Goal: Communication & Community: Answer question/provide support

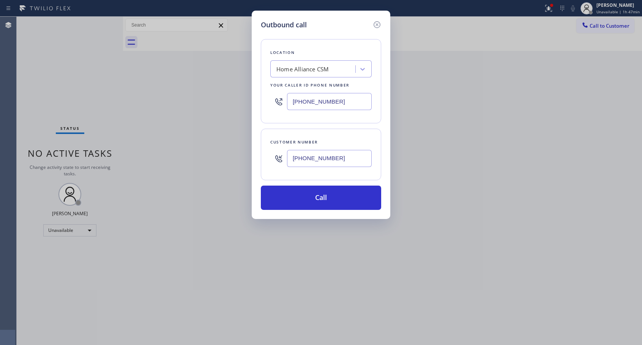
click at [320, 154] on input "[PHONE_NUMBER]" at bounding box center [329, 158] width 85 height 17
click at [320, 196] on button "Call" at bounding box center [321, 198] width 120 height 24
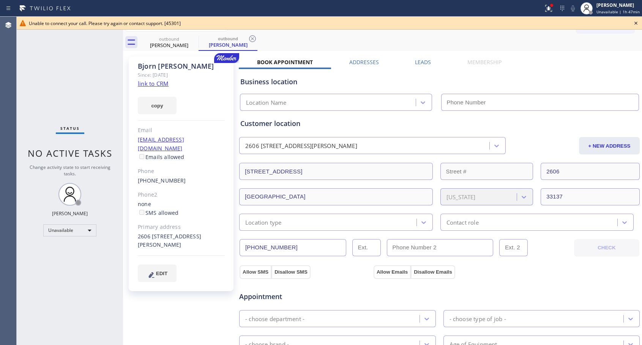
type input "[PHONE_NUMBER]"
click at [160, 177] on link "[PHONE_NUMBER]" at bounding box center [162, 180] width 48 height 7
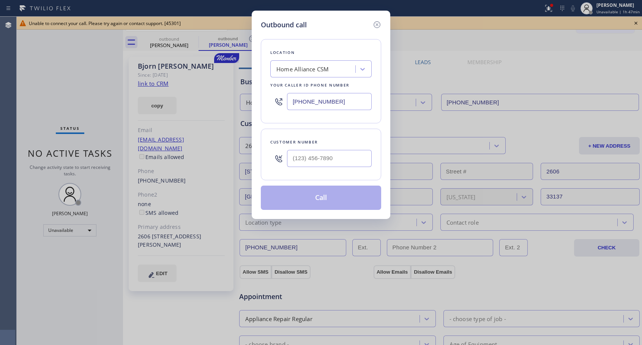
type input "[PHONE_NUMBER]"
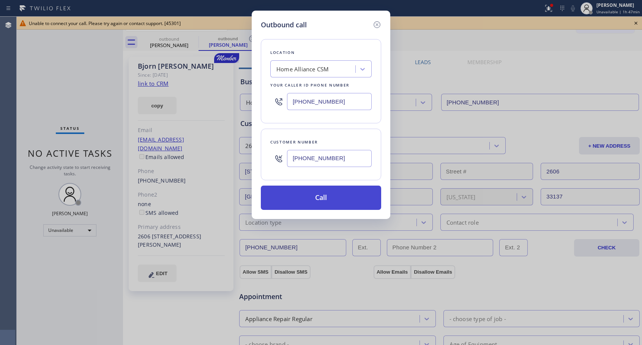
click at [310, 203] on button "Call" at bounding box center [321, 198] width 120 height 24
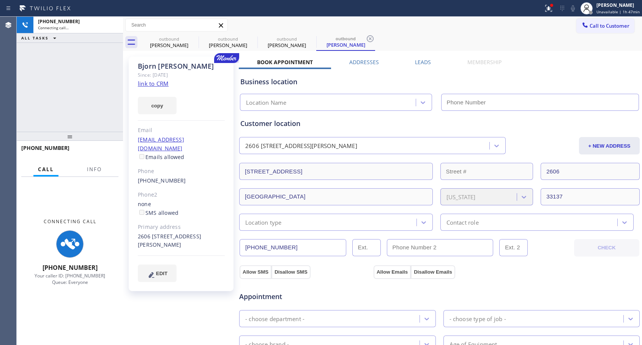
type input "[PHONE_NUMBER]"
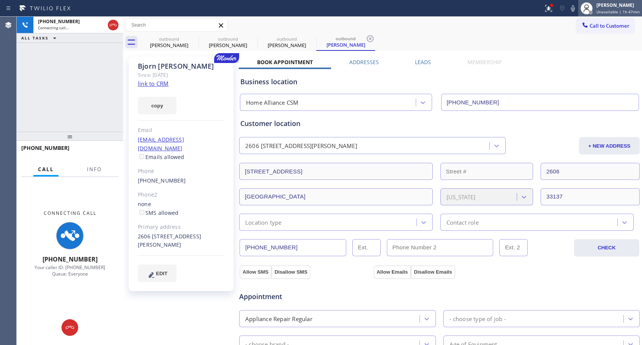
click at [615, 10] on span "Unavailable | 1h 47min" at bounding box center [617, 11] width 43 height 5
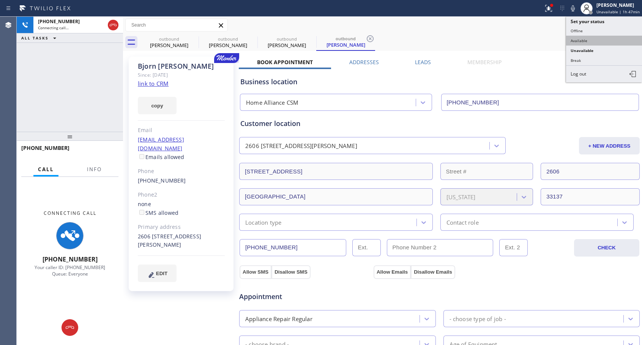
click at [586, 43] on button "Available" at bounding box center [604, 41] width 76 height 10
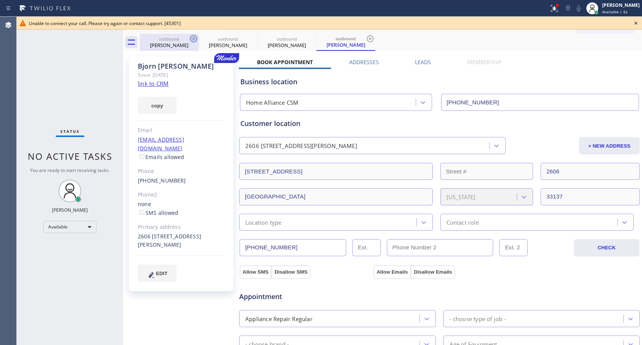
click at [191, 37] on icon at bounding box center [193, 38] width 7 height 7
click at [0, 0] on icon at bounding box center [0, 0] width 0 height 0
click at [367, 37] on icon at bounding box center [370, 38] width 7 height 7
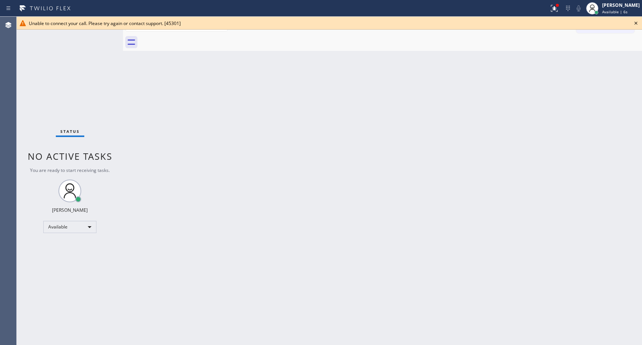
click at [191, 37] on div at bounding box center [391, 42] width 502 height 17
click at [633, 22] on icon at bounding box center [635, 23] width 9 height 9
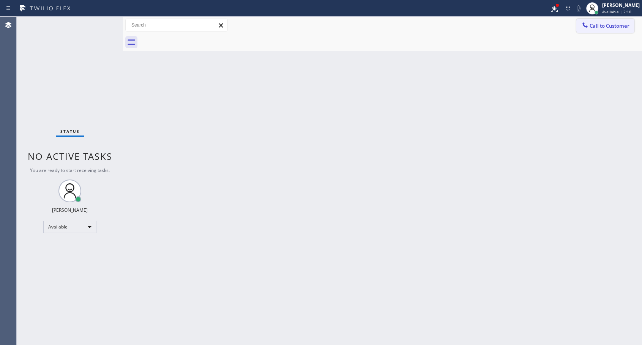
click at [605, 27] on span "Call to Customer" at bounding box center [609, 25] width 40 height 7
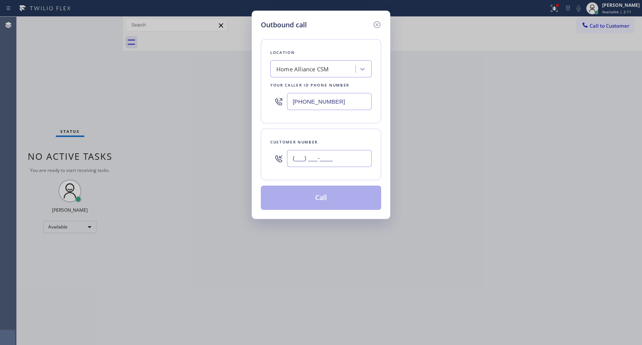
click at [329, 162] on input "(___) ___-____" at bounding box center [329, 158] width 85 height 17
paste input "562) 708-9791"
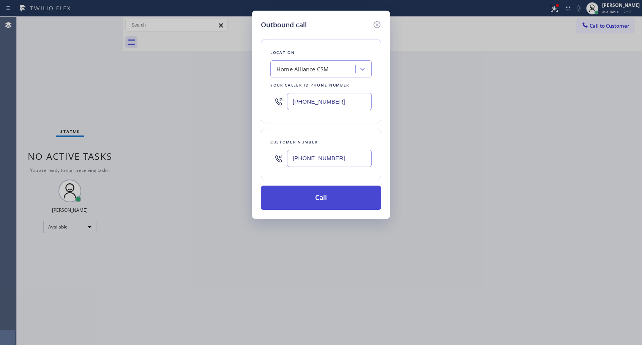
type input "[PHONE_NUMBER]"
click at [322, 200] on button "Call" at bounding box center [321, 198] width 120 height 24
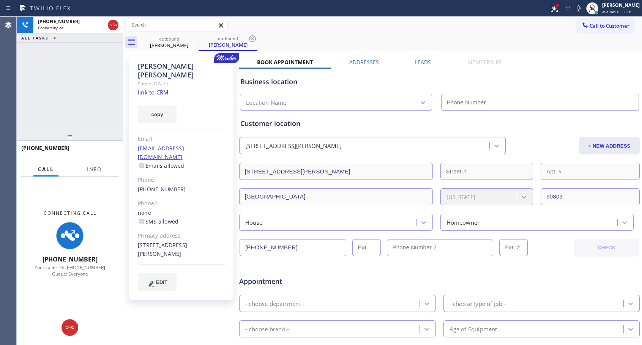
type input "[PHONE_NUMBER]"
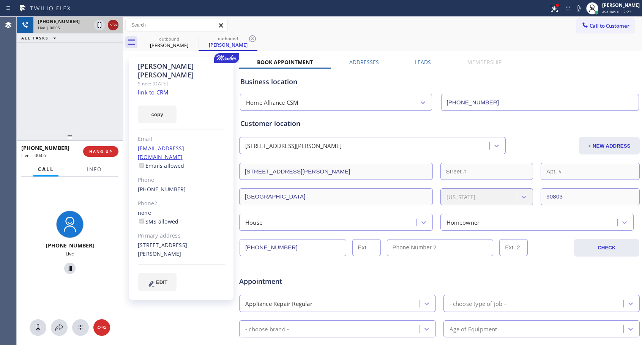
click at [113, 26] on icon at bounding box center [113, 24] width 9 height 9
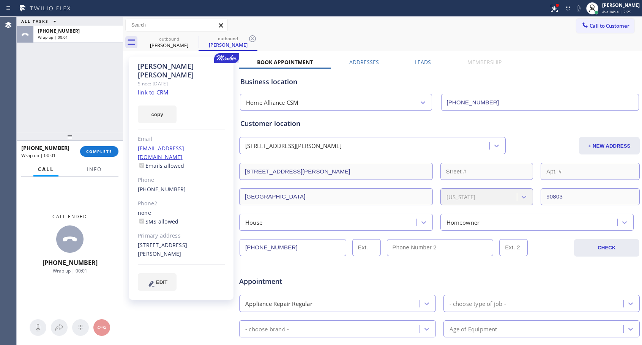
click at [106, 161] on div "[PHONE_NUMBER] Wrap up | 00:01 COMPLETE" at bounding box center [69, 152] width 97 height 20
click at [107, 151] on span "COMPLETE" at bounding box center [99, 151] width 26 height 5
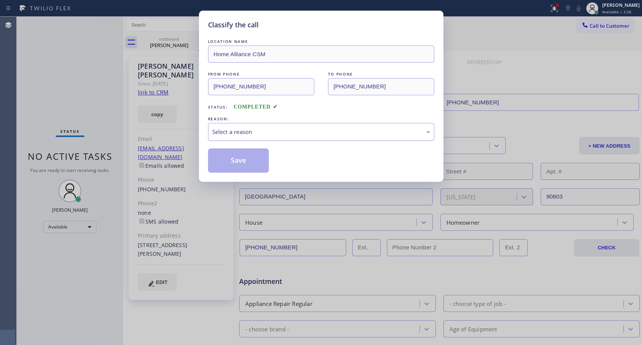
drag, startPoint x: 263, startPoint y: 130, endPoint x: 250, endPoint y: 137, distance: 14.4
click at [263, 130] on div "Select a reason" at bounding box center [321, 132] width 218 height 9
click at [222, 164] on button "Save" at bounding box center [238, 160] width 61 height 24
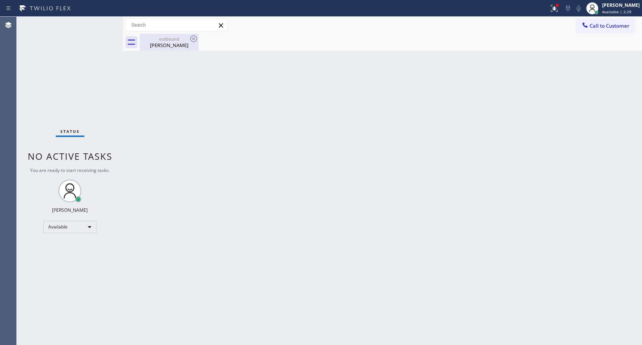
click at [157, 42] on div "[PERSON_NAME]" at bounding box center [168, 45] width 57 height 7
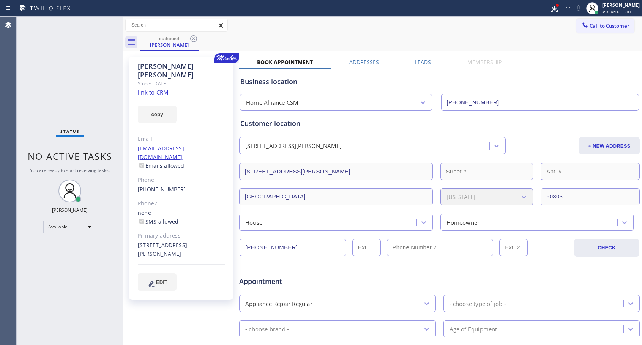
click at [162, 186] on link "[PHONE_NUMBER]" at bounding box center [162, 189] width 48 height 7
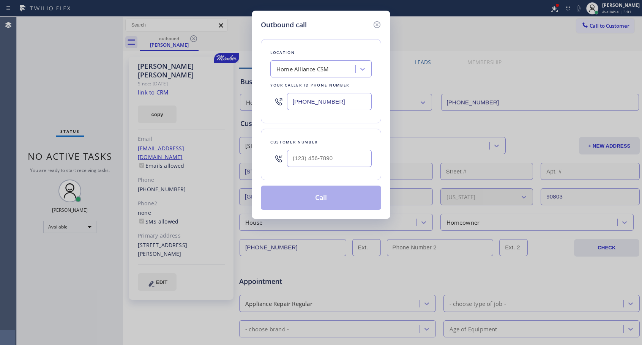
type input "[PHONE_NUMBER]"
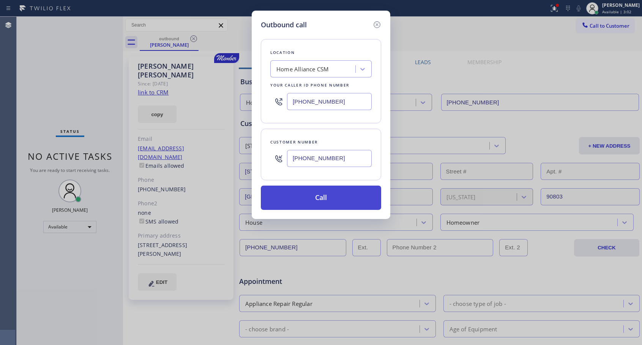
click at [336, 195] on button "Call" at bounding box center [321, 198] width 120 height 24
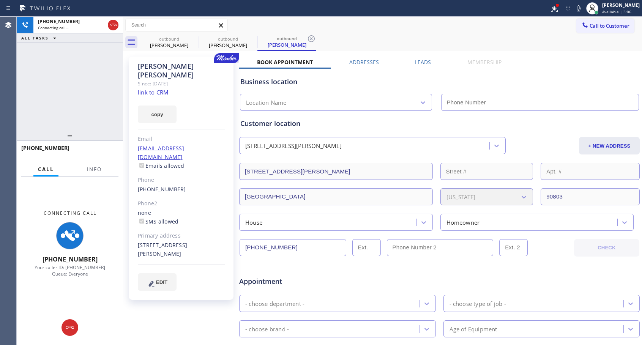
type input "[PHONE_NUMBER]"
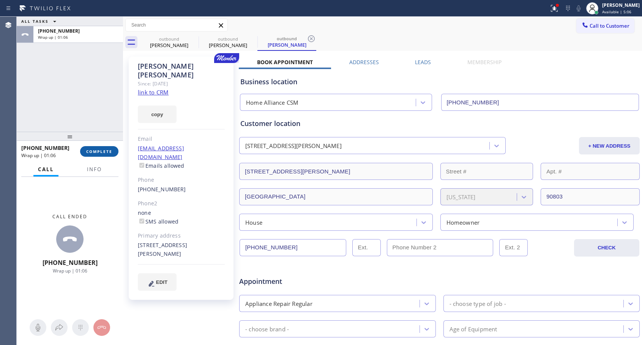
click at [91, 147] on button "COMPLETE" at bounding box center [99, 151] width 38 height 11
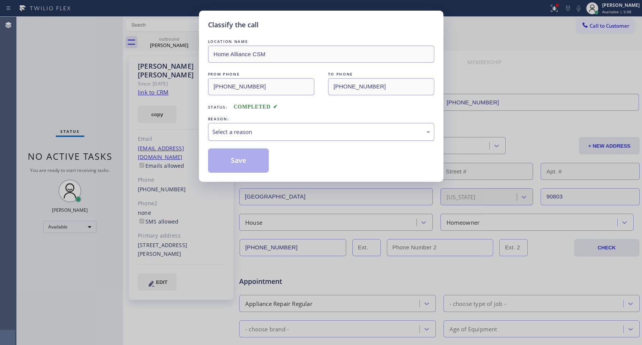
click at [297, 128] on div "Select a reason" at bounding box center [321, 132] width 218 height 9
click at [236, 162] on button "Save" at bounding box center [238, 160] width 61 height 24
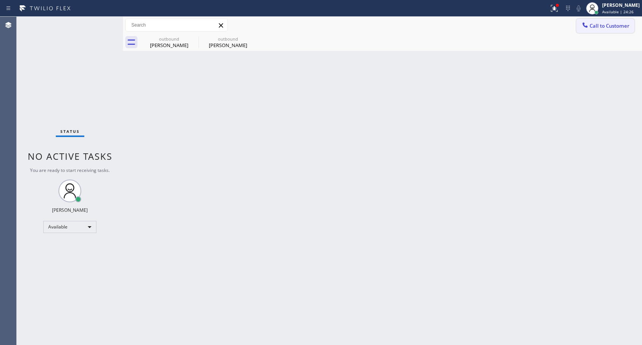
click at [595, 28] on span "Call to Customer" at bounding box center [609, 25] width 40 height 7
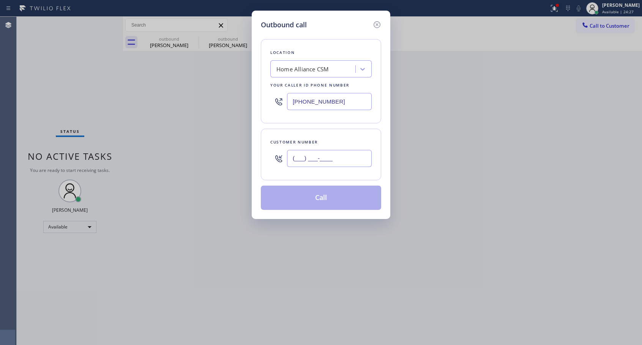
click at [355, 159] on input "(___) ___-____" at bounding box center [329, 158] width 85 height 17
paste input "714) 883-9559"
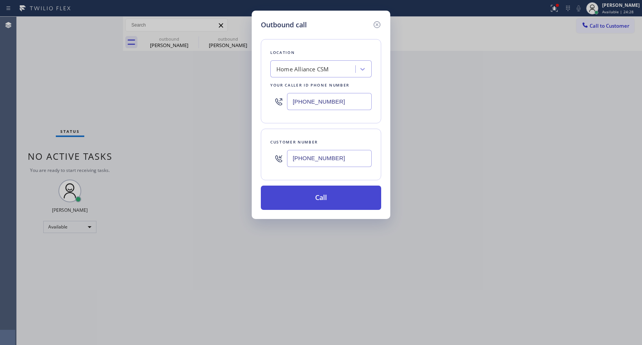
type input "[PHONE_NUMBER]"
click at [318, 197] on button "Call" at bounding box center [321, 198] width 120 height 24
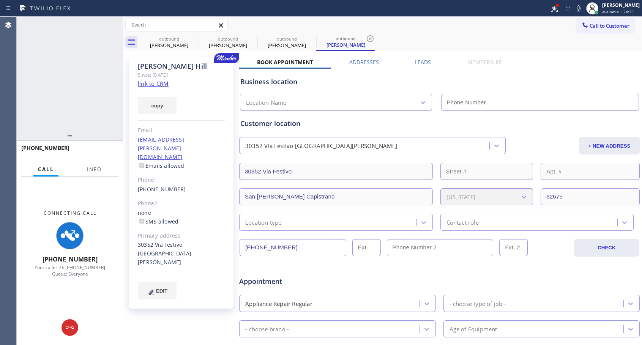
type input "[PHONE_NUMBER]"
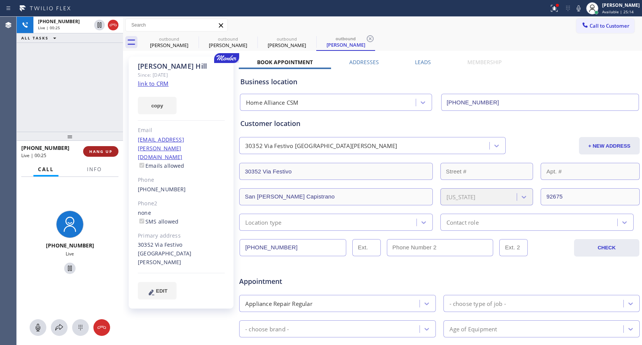
click at [94, 149] on span "HANG UP" at bounding box center [100, 151] width 23 height 5
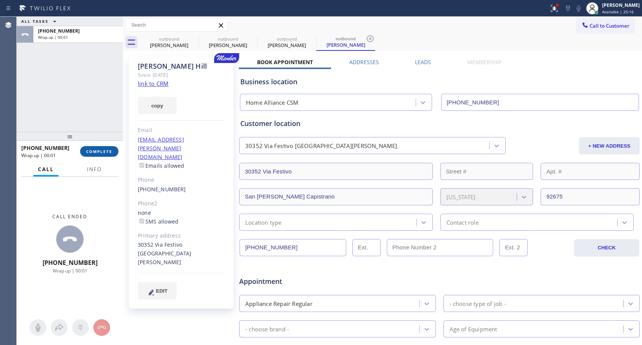
click at [96, 152] on span "COMPLETE" at bounding box center [99, 151] width 26 height 5
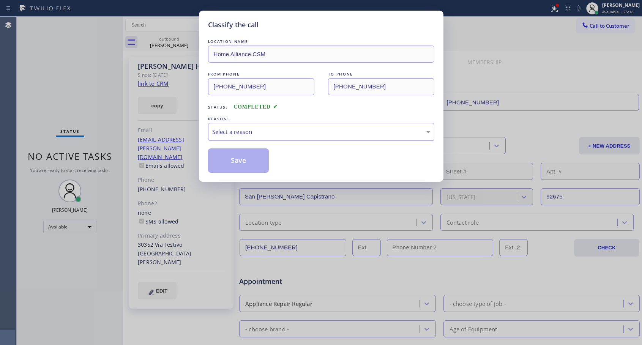
drag, startPoint x: 241, startPoint y: 131, endPoint x: 239, endPoint y: 139, distance: 8.2
click at [242, 132] on div "Select a reason" at bounding box center [321, 132] width 218 height 9
click at [233, 157] on button "Save" at bounding box center [238, 160] width 61 height 24
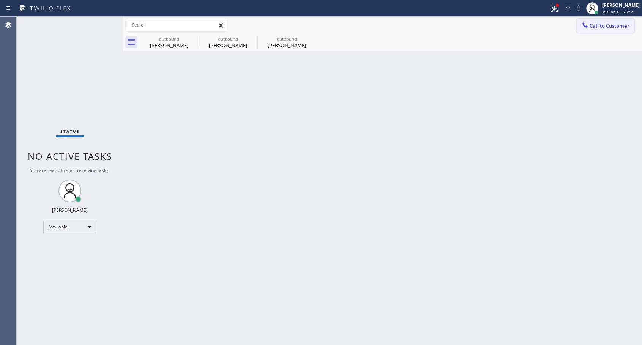
click at [612, 26] on span "Call to Customer" at bounding box center [609, 25] width 40 height 7
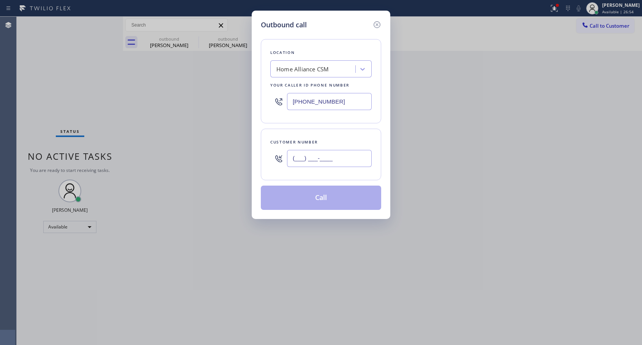
click at [317, 153] on input "(___) ___-____" at bounding box center [329, 158] width 85 height 17
paste input "949) 836-6844"
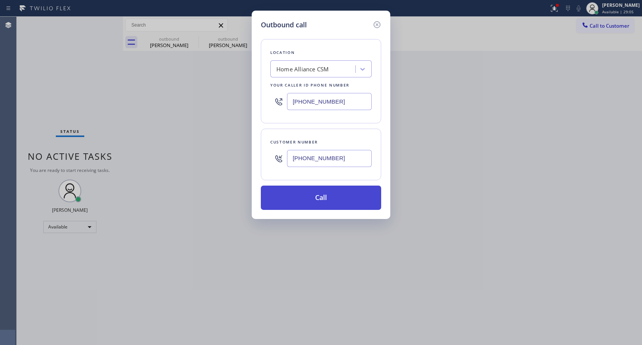
type input "[PHONE_NUMBER]"
click at [301, 202] on button "Call" at bounding box center [321, 198] width 120 height 24
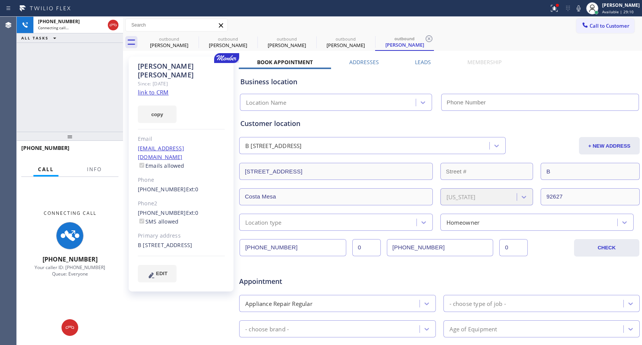
type input "[PHONE_NUMBER]"
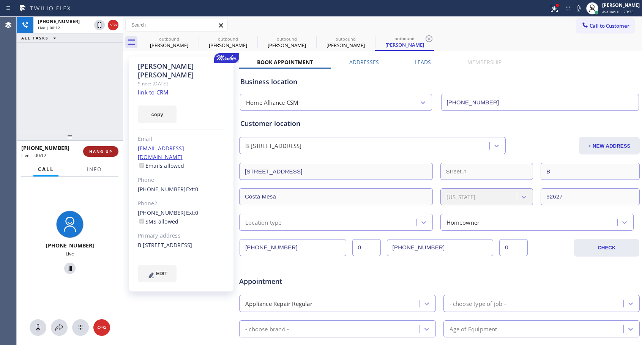
click at [100, 151] on span "HANG UP" at bounding box center [100, 151] width 23 height 5
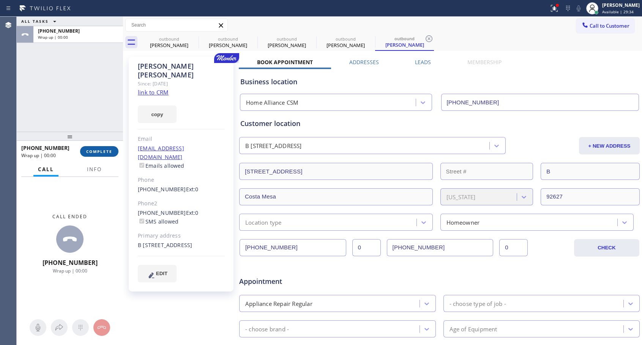
click at [101, 151] on span "COMPLETE" at bounding box center [99, 151] width 26 height 5
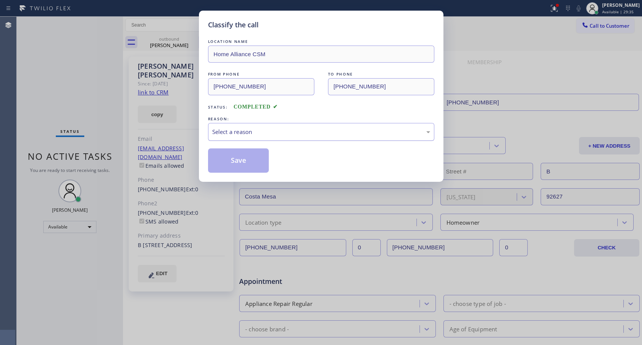
click at [279, 131] on div "Select a reason" at bounding box center [321, 132] width 218 height 9
click at [247, 157] on button "Save" at bounding box center [238, 160] width 61 height 24
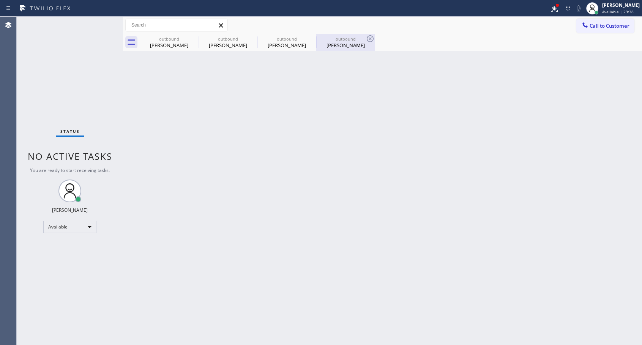
click at [339, 37] on div "outbound" at bounding box center [345, 39] width 57 height 6
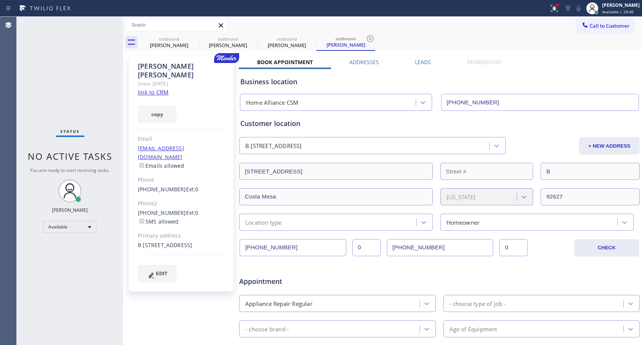
click at [160, 209] on link "[PHONE_NUMBER]" at bounding box center [162, 212] width 48 height 7
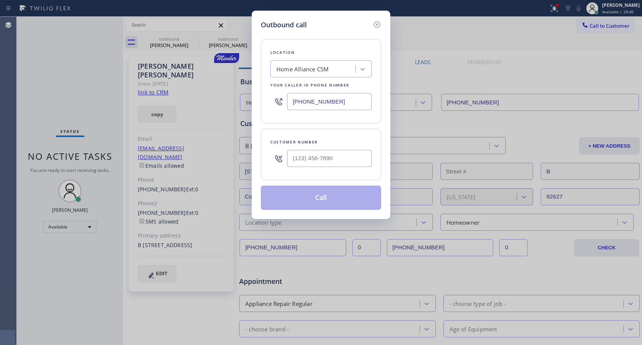
type input "[PHONE_NUMBER]"
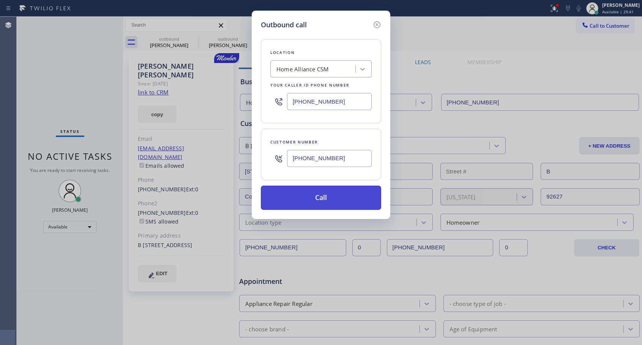
click at [313, 199] on button "Call" at bounding box center [321, 198] width 120 height 24
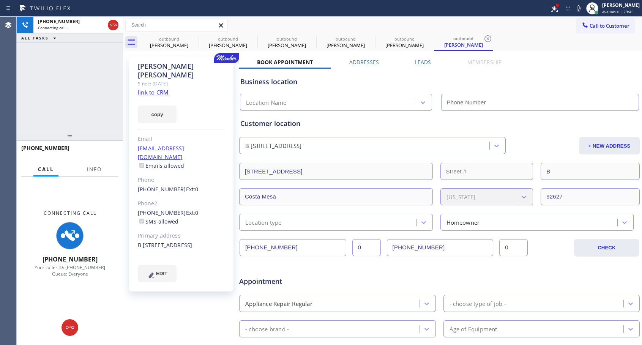
type input "[PHONE_NUMBER]"
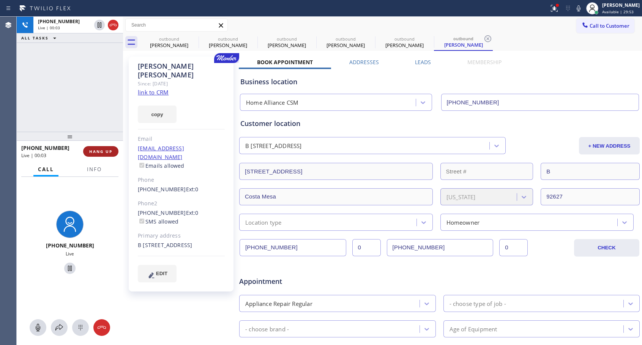
click at [110, 151] on span "HANG UP" at bounding box center [100, 151] width 23 height 5
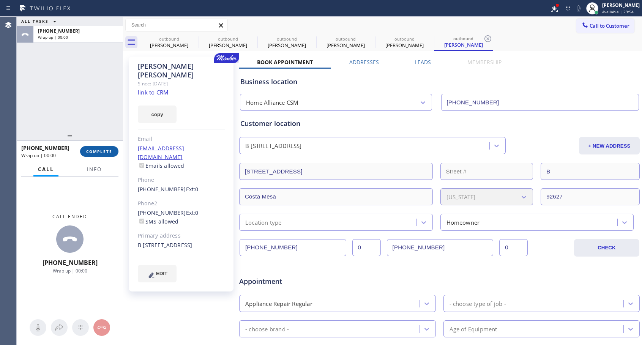
click at [110, 151] on span "COMPLETE" at bounding box center [99, 151] width 26 height 5
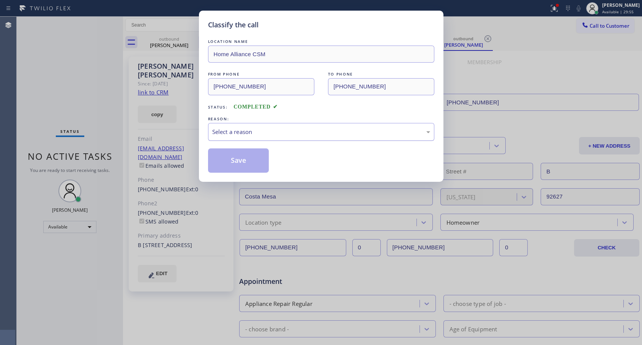
click at [268, 129] on div "Select a reason" at bounding box center [321, 132] width 218 height 9
click at [235, 160] on button "Save" at bounding box center [238, 160] width 61 height 24
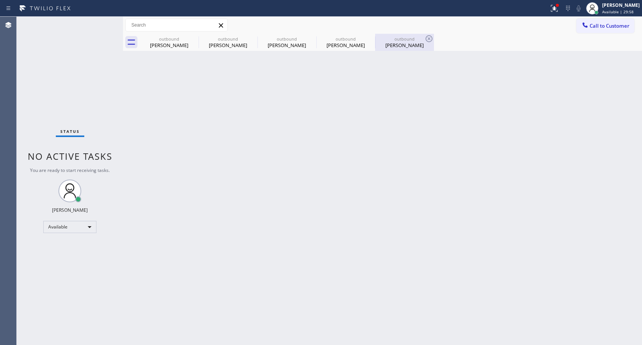
click at [403, 44] on div "[PERSON_NAME]" at bounding box center [404, 45] width 57 height 7
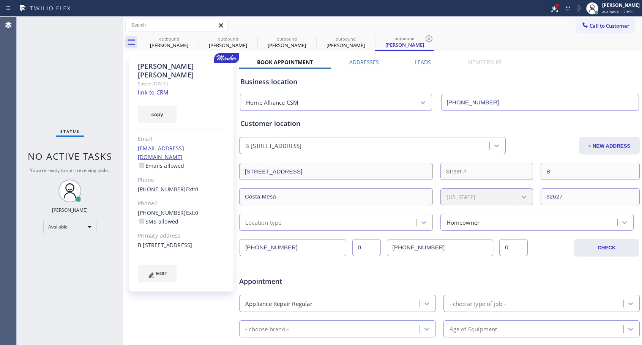
click at [159, 186] on link "[PHONE_NUMBER]" at bounding box center [162, 189] width 48 height 7
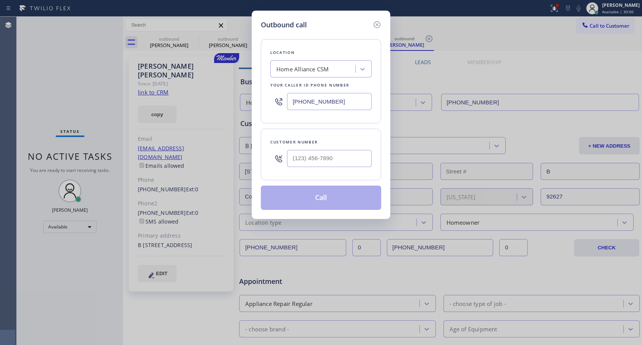
type input "[PHONE_NUMBER]"
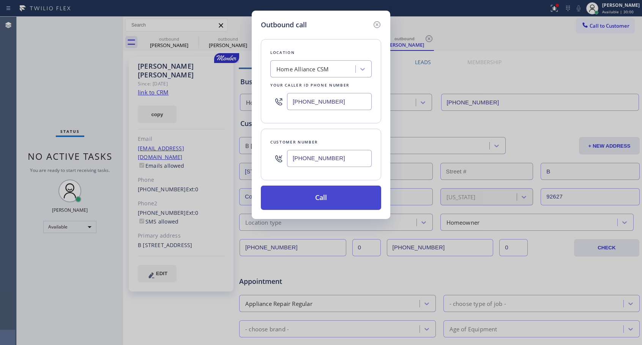
click at [296, 192] on button "Call" at bounding box center [321, 198] width 120 height 24
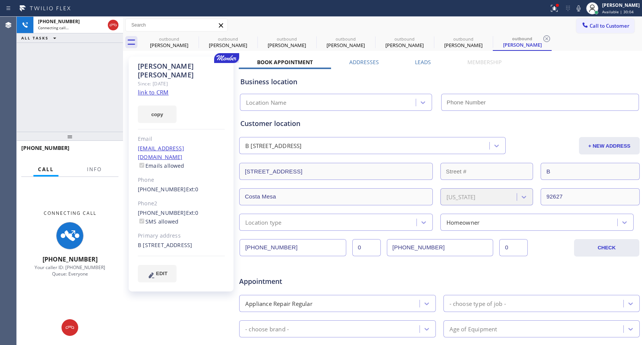
type input "[PHONE_NUMBER]"
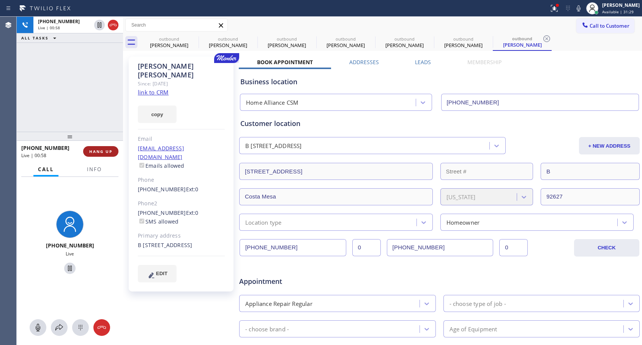
click at [101, 150] on span "HANG UP" at bounding box center [100, 151] width 23 height 5
click at [104, 149] on span "HANG UP" at bounding box center [100, 151] width 23 height 5
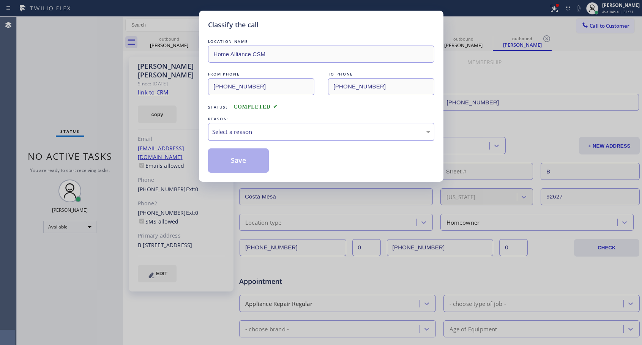
drag, startPoint x: 227, startPoint y: 129, endPoint x: 228, endPoint y: 137, distance: 8.0
click at [228, 131] on div "Select a reason" at bounding box center [321, 132] width 218 height 9
click at [226, 156] on button "Save" at bounding box center [238, 160] width 61 height 24
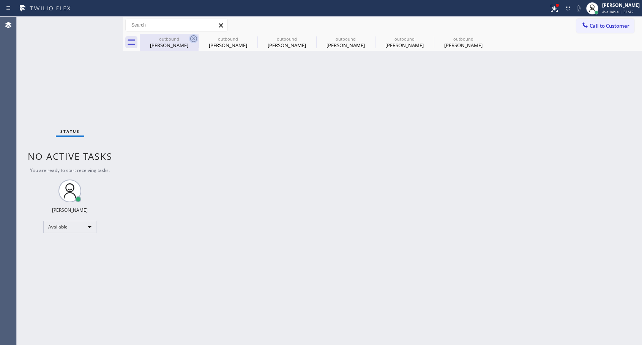
click at [195, 38] on icon at bounding box center [193, 38] width 9 height 9
click at [0, 0] on icon at bounding box center [0, 0] width 0 height 0
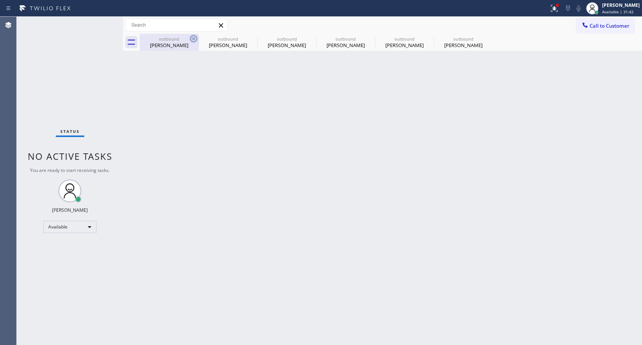
click at [0, 0] on icon at bounding box center [0, 0] width 0 height 0
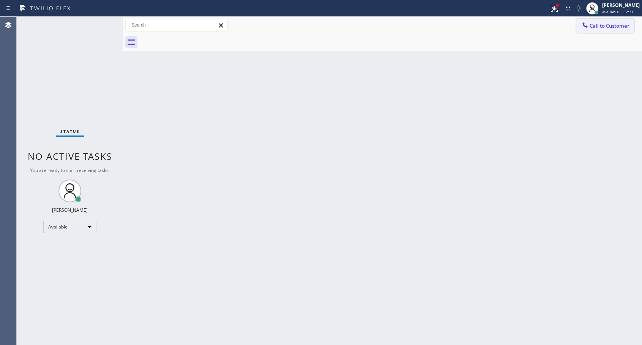
click at [609, 27] on span "Call to Customer" at bounding box center [609, 25] width 40 height 7
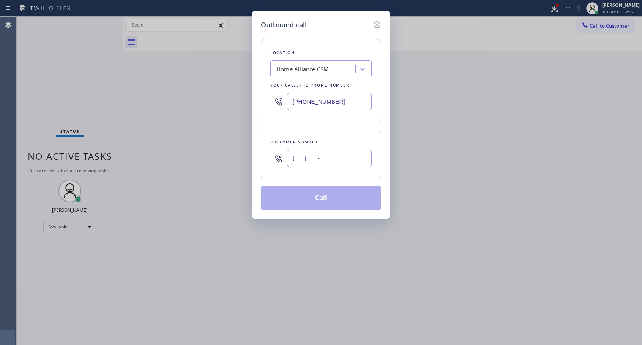
click at [341, 153] on input "(___) ___-____" at bounding box center [329, 158] width 85 height 17
paste input "561) 866-5211"
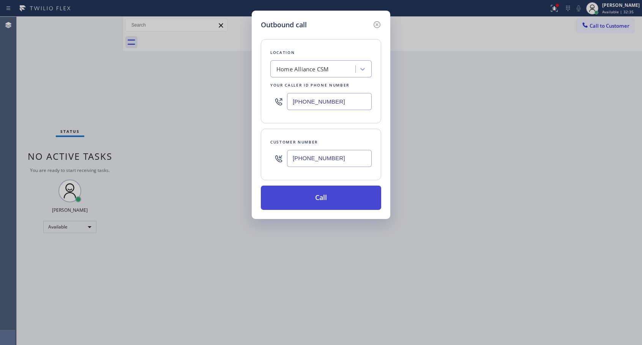
type input "[PHONE_NUMBER]"
click at [312, 199] on button "Call" at bounding box center [321, 198] width 120 height 24
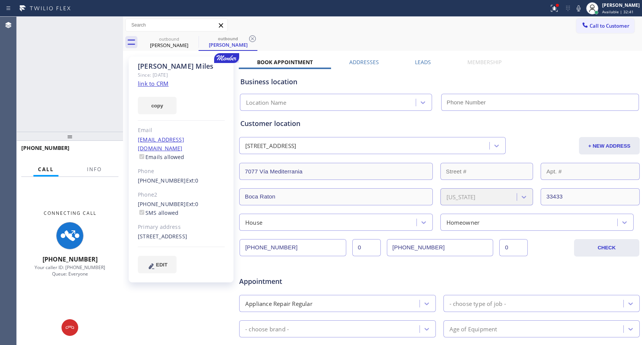
type input "[PHONE_NUMBER]"
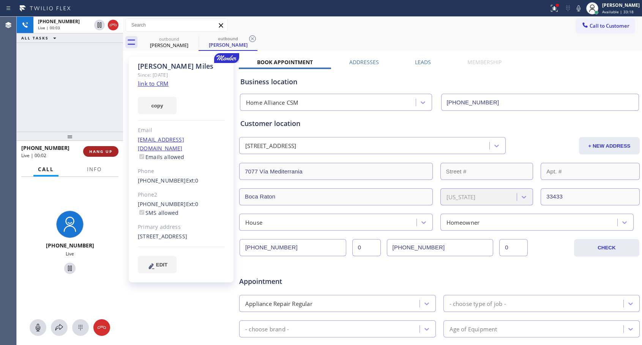
click at [101, 150] on span "HANG UP" at bounding box center [100, 151] width 23 height 5
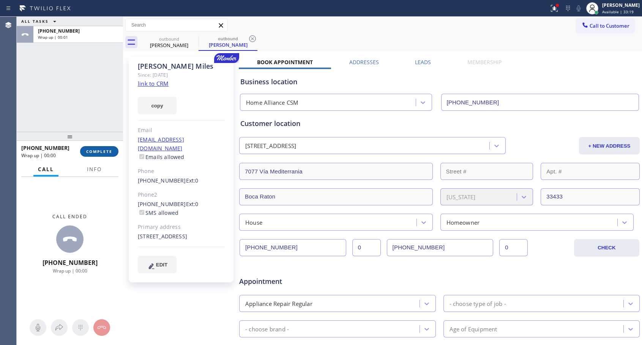
click at [101, 150] on span "COMPLETE" at bounding box center [99, 151] width 26 height 5
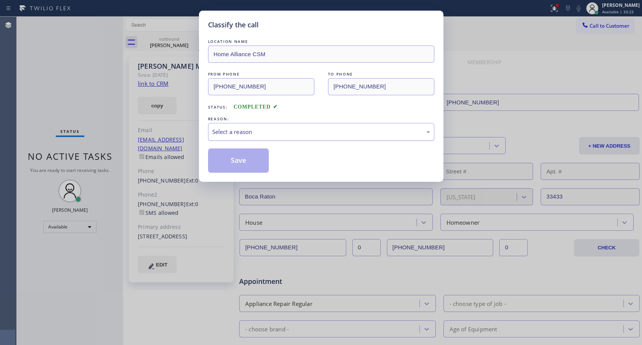
click at [255, 126] on div "Select a reason" at bounding box center [321, 132] width 226 height 18
click at [231, 157] on button "Save" at bounding box center [238, 160] width 61 height 24
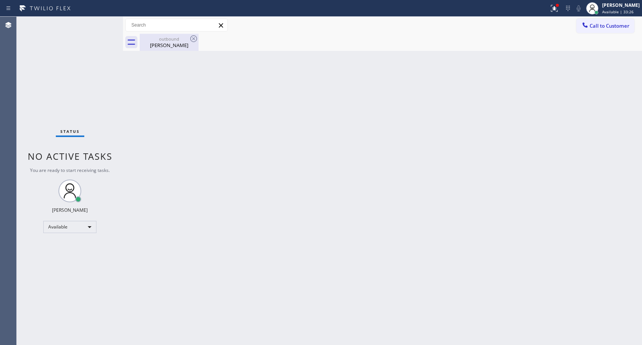
click at [164, 48] on div "[PERSON_NAME]" at bounding box center [168, 45] width 57 height 7
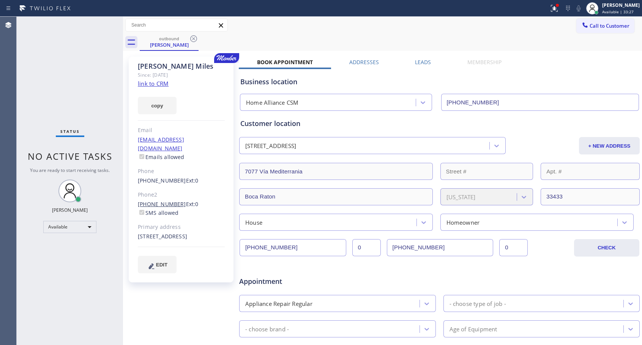
click at [167, 200] on link "[PHONE_NUMBER]" at bounding box center [162, 203] width 48 height 7
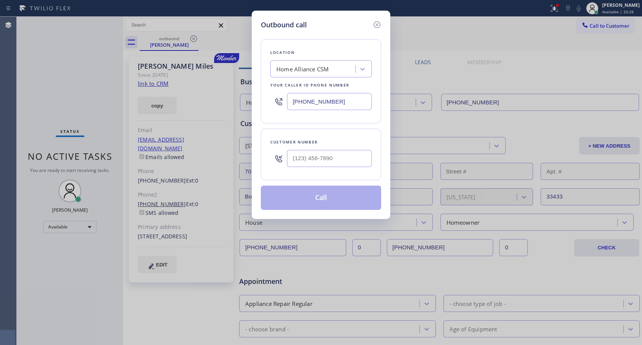
type input "[PHONE_NUMBER]"
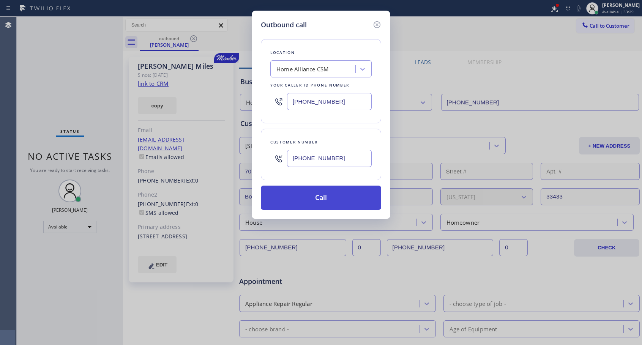
click at [291, 196] on button "Call" at bounding box center [321, 198] width 120 height 24
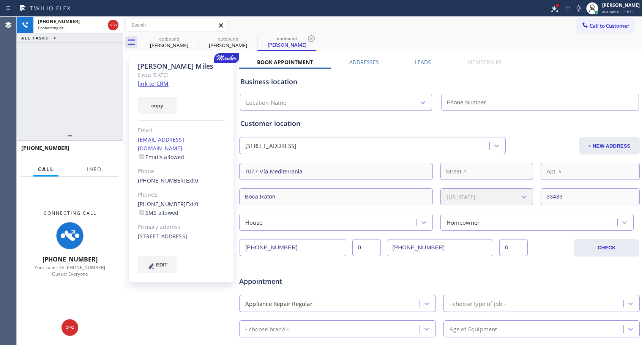
type input "[PHONE_NUMBER]"
click at [114, 24] on icon at bounding box center [113, 25] width 7 height 2
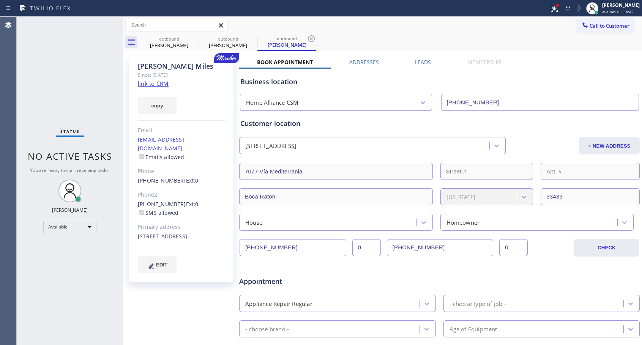
click at [154, 177] on link "[PHONE_NUMBER]" at bounding box center [162, 180] width 48 height 7
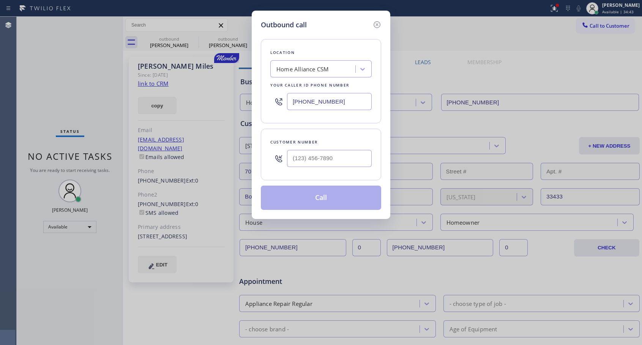
type input "[PHONE_NUMBER]"
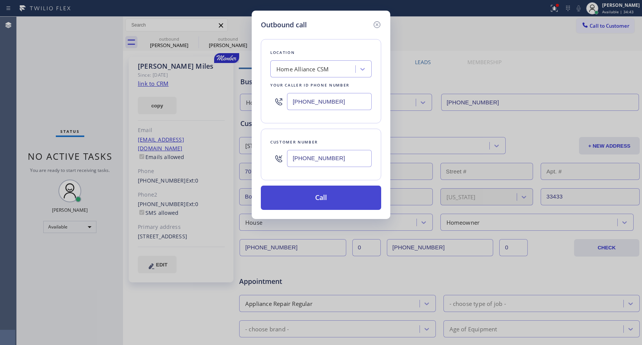
click at [312, 201] on button "Call" at bounding box center [321, 198] width 120 height 24
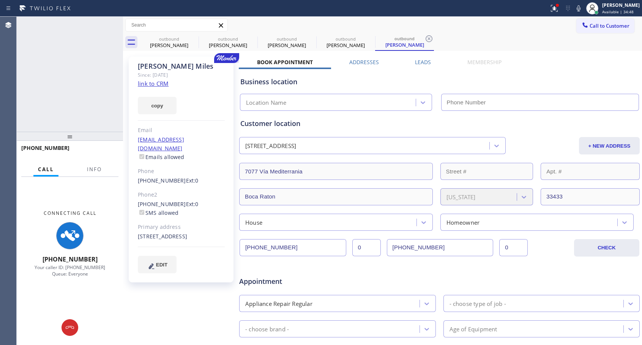
type input "[PHONE_NUMBER]"
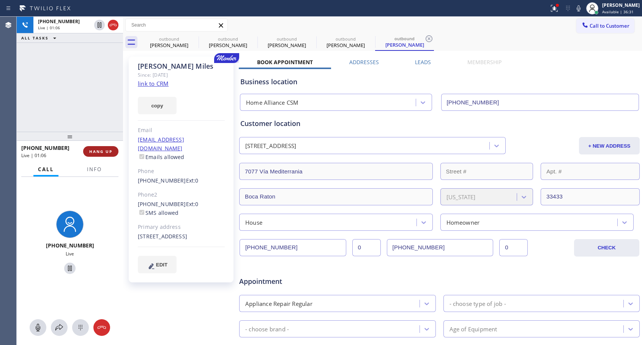
click at [90, 148] on button "HANG UP" at bounding box center [100, 151] width 35 height 11
click at [92, 150] on span "HANG UP" at bounding box center [100, 151] width 23 height 5
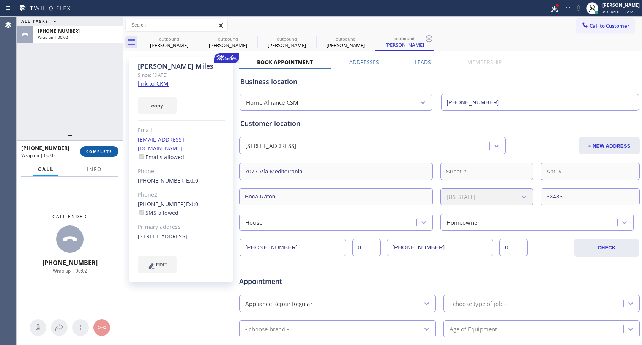
click at [98, 153] on span "COMPLETE" at bounding box center [99, 151] width 26 height 5
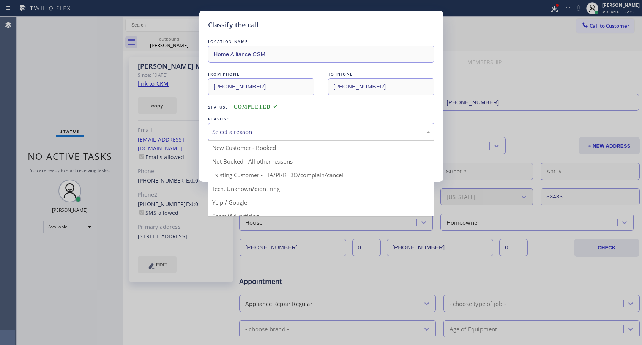
click at [230, 128] on div "Select a reason" at bounding box center [321, 132] width 218 height 9
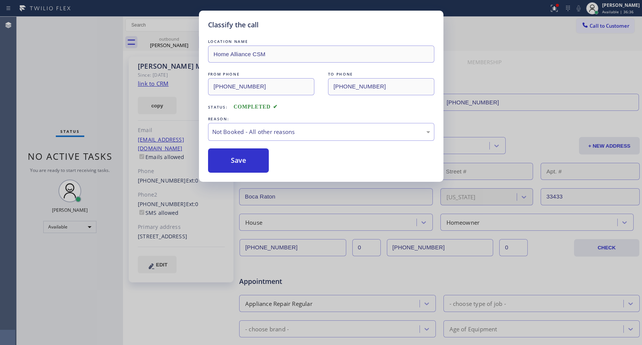
click at [226, 164] on button "Save" at bounding box center [238, 160] width 61 height 24
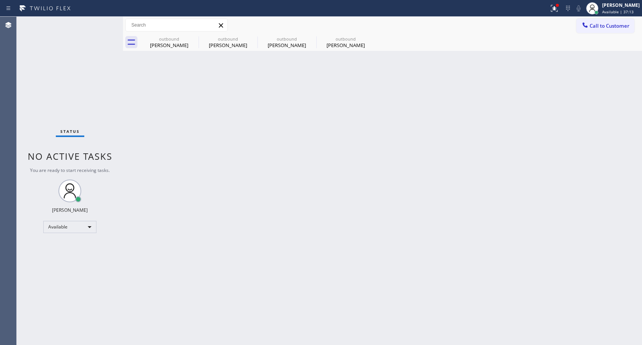
click at [594, 25] on span "Call to Customer" at bounding box center [609, 25] width 40 height 7
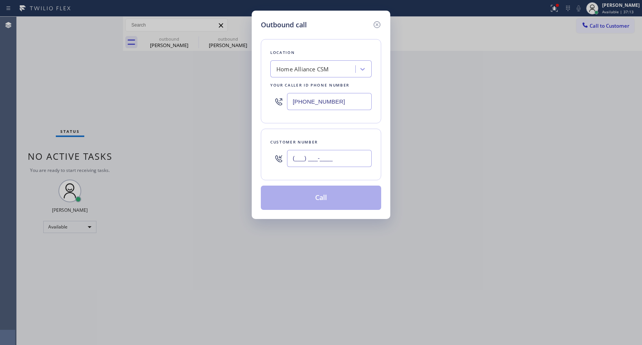
click at [345, 155] on input "(___) ___-____" at bounding box center [329, 158] width 85 height 17
paste input "323) 461-8115"
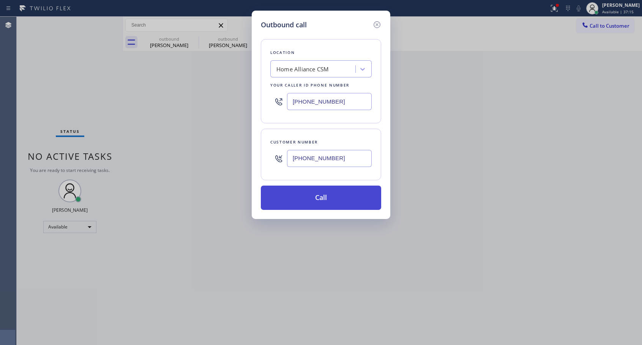
type input "[PHONE_NUMBER]"
click at [306, 195] on button "Call" at bounding box center [321, 198] width 120 height 24
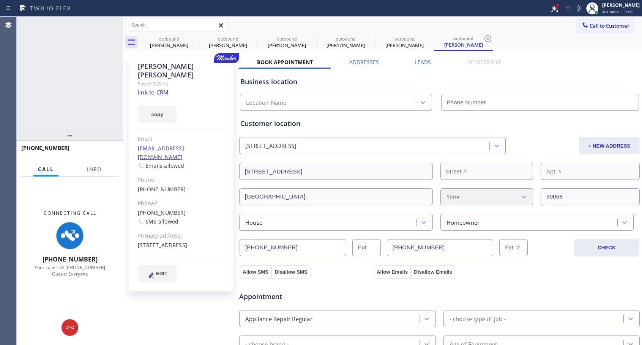
type input "[PHONE_NUMBER]"
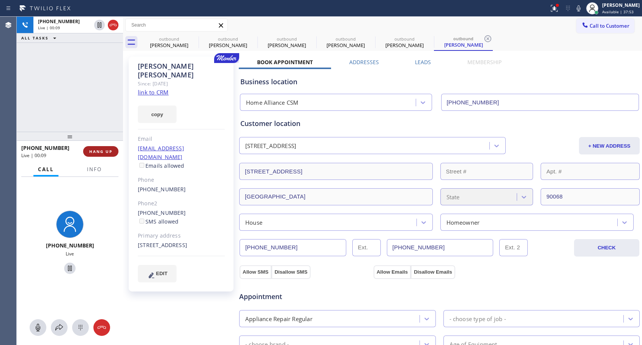
click at [105, 150] on span "HANG UP" at bounding box center [100, 151] width 23 height 5
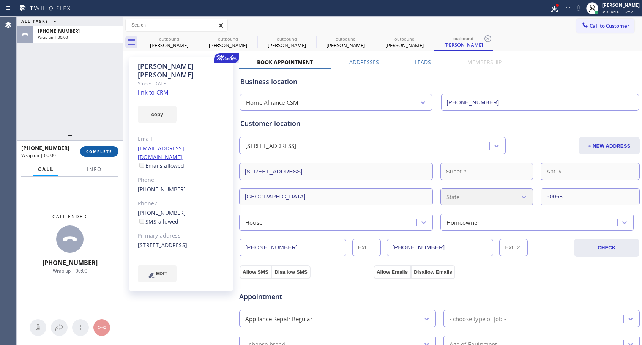
click at [105, 150] on span "COMPLETE" at bounding box center [99, 151] width 26 height 5
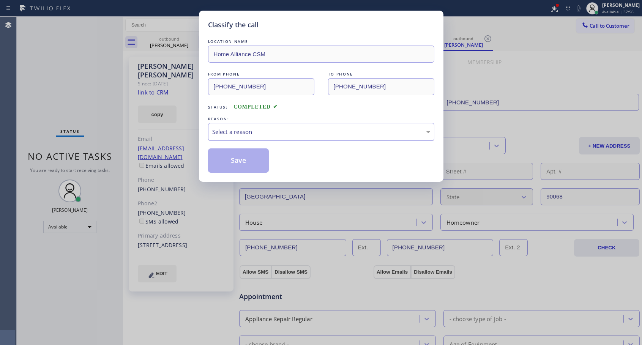
drag, startPoint x: 271, startPoint y: 131, endPoint x: 261, endPoint y: 139, distance: 12.4
click at [271, 133] on div "Select a reason" at bounding box center [321, 132] width 218 height 9
click at [229, 157] on button "Save" at bounding box center [238, 160] width 61 height 24
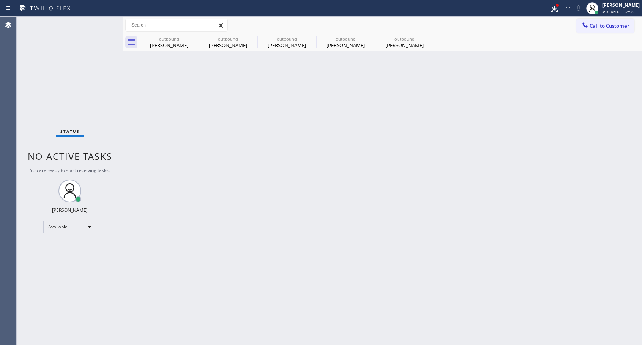
click at [401, 40] on div "outbound" at bounding box center [404, 39] width 57 height 6
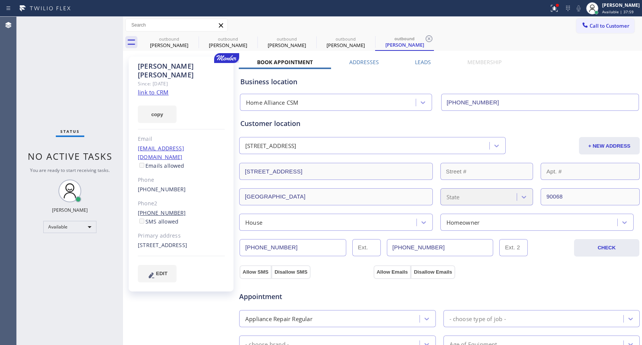
click at [165, 209] on link "[PHONE_NUMBER]" at bounding box center [162, 212] width 48 height 7
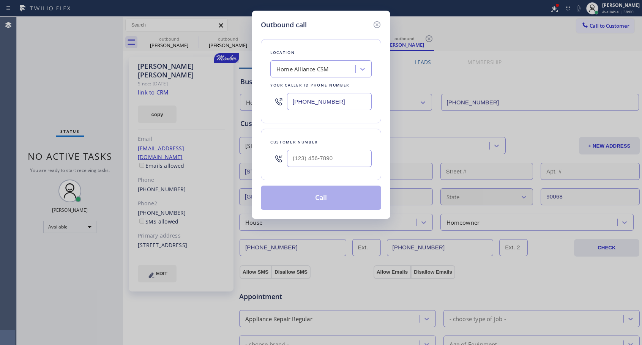
type input "[PHONE_NUMBER]"
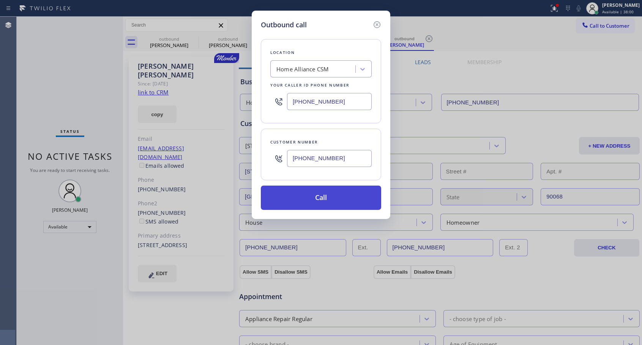
click at [320, 201] on button "Call" at bounding box center [321, 198] width 120 height 24
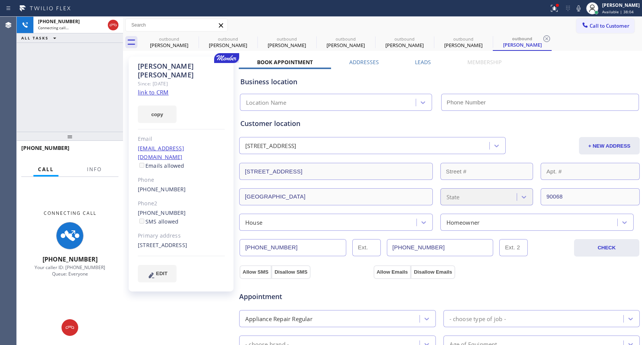
type input "[PHONE_NUMBER]"
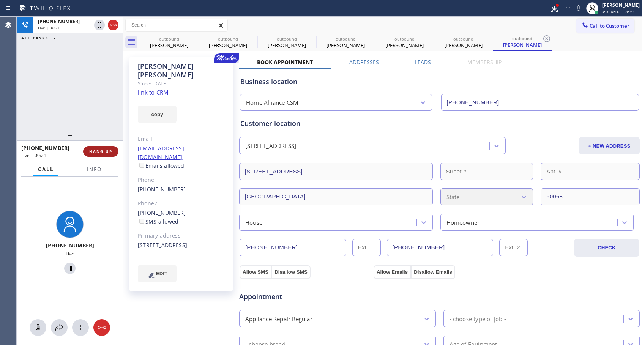
click at [102, 150] on span "HANG UP" at bounding box center [100, 151] width 23 height 5
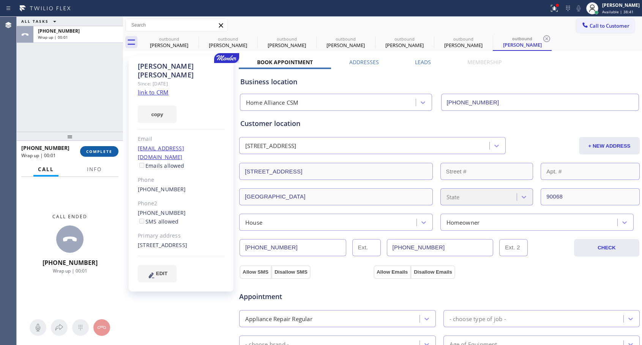
click at [102, 151] on span "COMPLETE" at bounding box center [99, 151] width 26 height 5
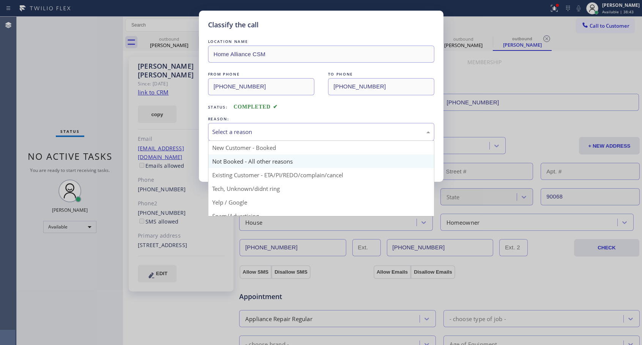
drag, startPoint x: 305, startPoint y: 131, endPoint x: 241, endPoint y: 159, distance: 70.6
click at [305, 132] on div "Select a reason" at bounding box center [321, 132] width 218 height 9
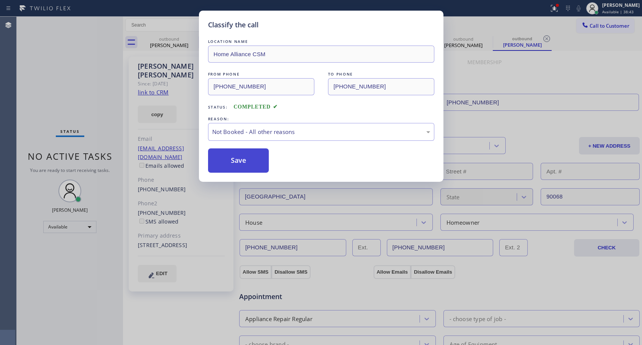
click at [236, 162] on button "Save" at bounding box center [238, 160] width 61 height 24
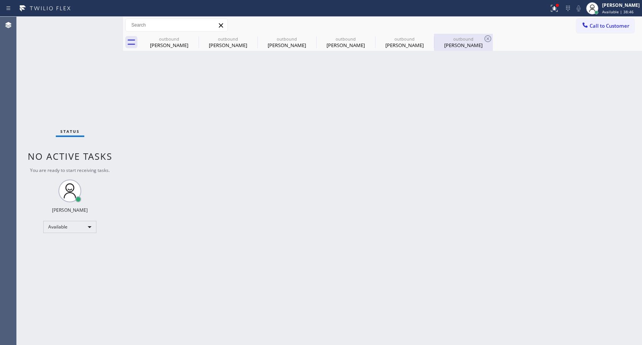
click at [468, 41] on div "outbound" at bounding box center [463, 39] width 57 height 6
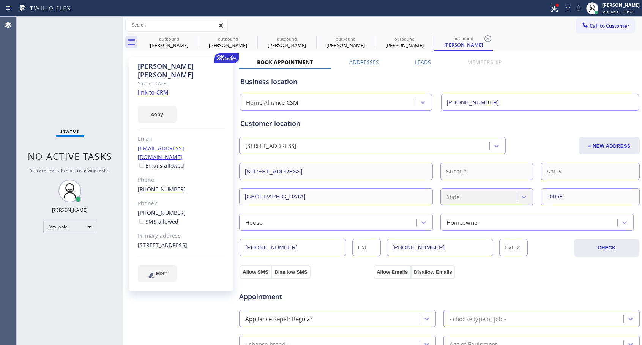
click at [156, 186] on link "[PHONE_NUMBER]" at bounding box center [162, 189] width 48 height 7
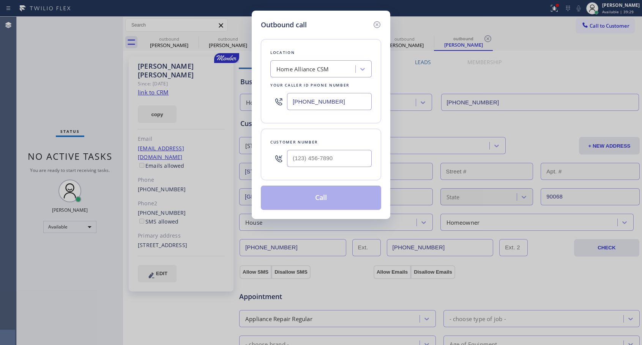
type input "[PHONE_NUMBER]"
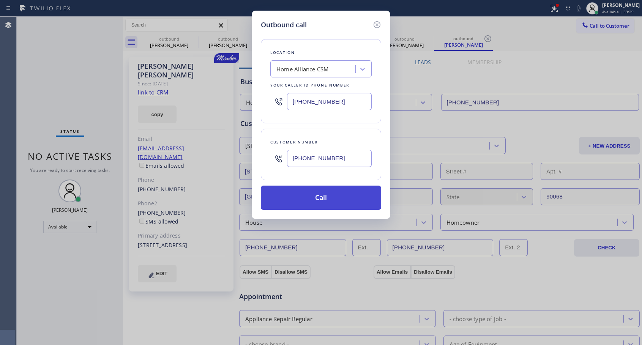
click at [333, 195] on button "Call" at bounding box center [321, 198] width 120 height 24
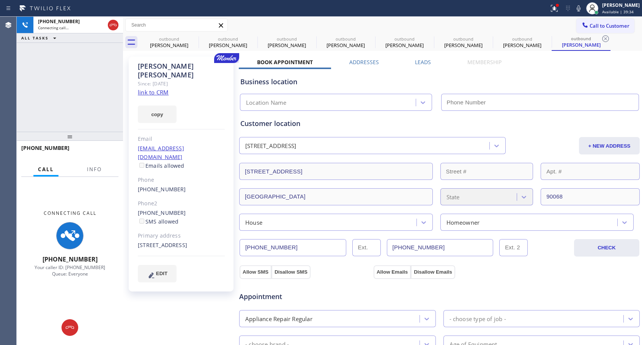
type input "[PHONE_NUMBER]"
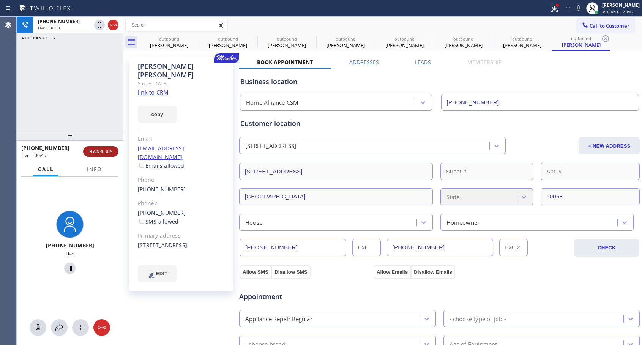
click at [103, 153] on span "HANG UP" at bounding box center [100, 151] width 23 height 5
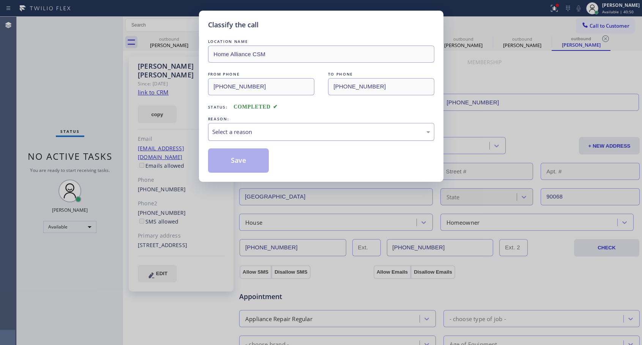
click at [329, 136] on div "Select a reason" at bounding box center [321, 132] width 218 height 9
click at [264, 162] on button "Save" at bounding box center [238, 160] width 61 height 24
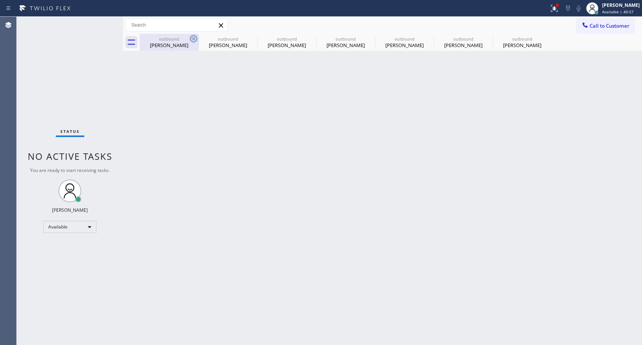
click at [194, 39] on icon at bounding box center [193, 38] width 7 height 7
click at [0, 0] on icon at bounding box center [0, 0] width 0 height 0
drag, startPoint x: 194, startPoint y: 39, endPoint x: 282, endPoint y: 8, distance: 93.8
click at [0, 0] on icon at bounding box center [0, 0] width 0 height 0
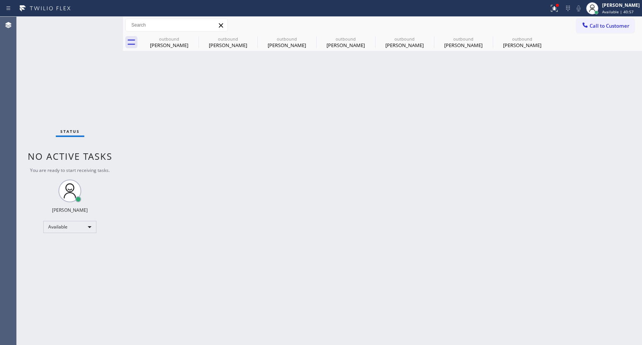
click at [0, 0] on icon at bounding box center [0, 0] width 0 height 0
click at [194, 38] on div "outbound [PERSON_NAME] outbound [PERSON_NAME] outbound [PERSON_NAME] outbound […" at bounding box center [391, 42] width 502 height 17
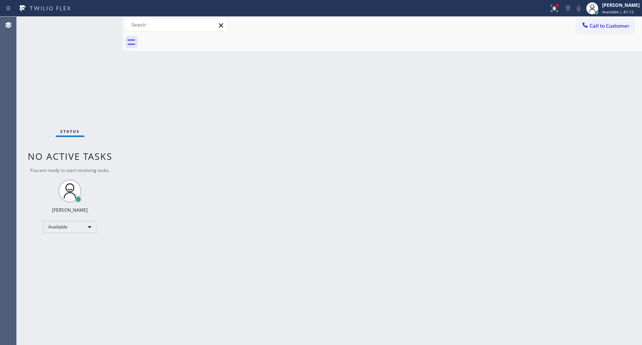
drag, startPoint x: 587, startPoint y: 25, endPoint x: 364, endPoint y: 140, distance: 250.7
click at [587, 25] on icon at bounding box center [585, 25] width 8 height 8
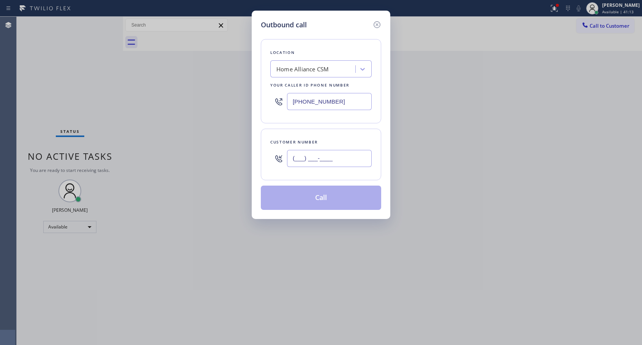
click at [335, 162] on input "(___) ___-____" at bounding box center [329, 158] width 85 height 17
paste input "978) 618-5016"
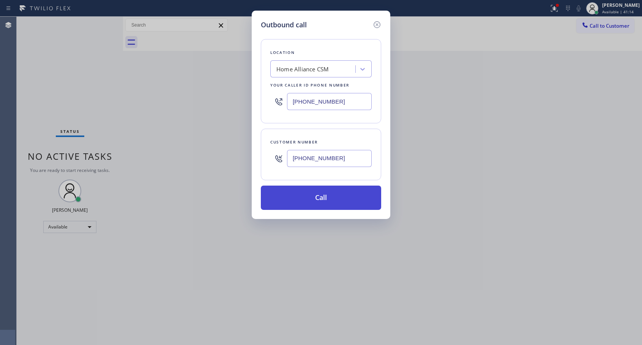
type input "[PHONE_NUMBER]"
click at [309, 201] on button "Call" at bounding box center [321, 198] width 120 height 24
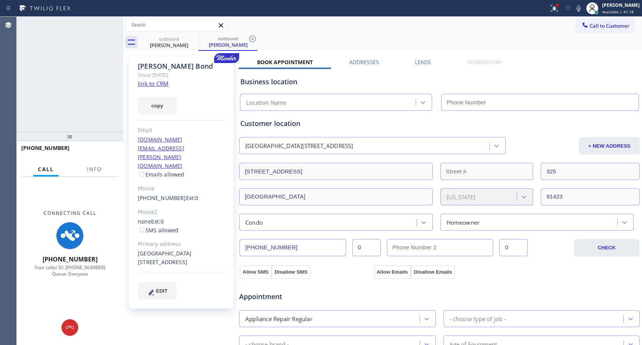
type input "[PHONE_NUMBER]"
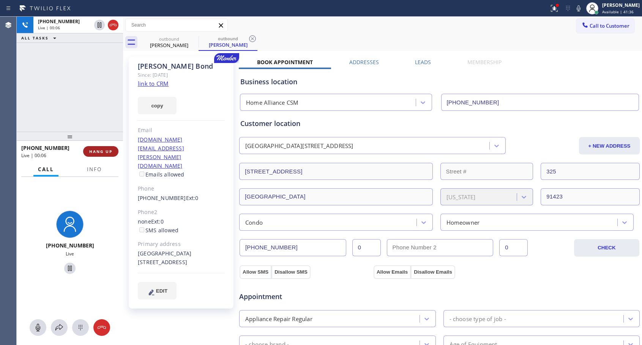
click at [109, 151] on span "HANG UP" at bounding box center [100, 151] width 23 height 5
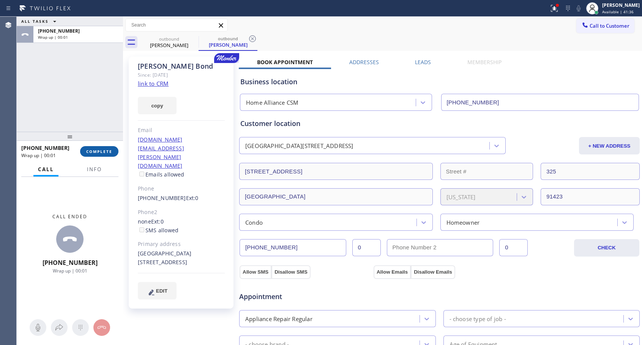
click at [109, 151] on span "COMPLETE" at bounding box center [99, 151] width 26 height 5
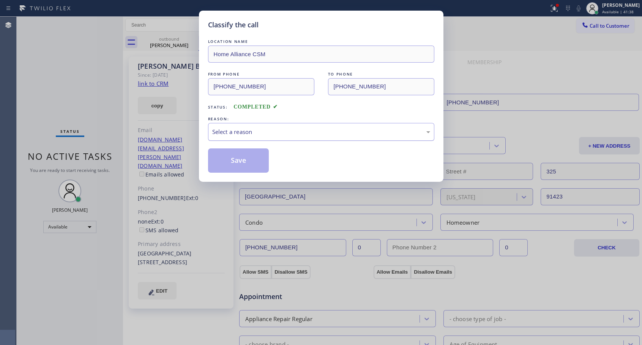
drag, startPoint x: 332, startPoint y: 127, endPoint x: 305, endPoint y: 137, distance: 28.6
click at [332, 128] on div "Select a reason" at bounding box center [321, 132] width 218 height 9
click at [252, 161] on button "Save" at bounding box center [238, 160] width 61 height 24
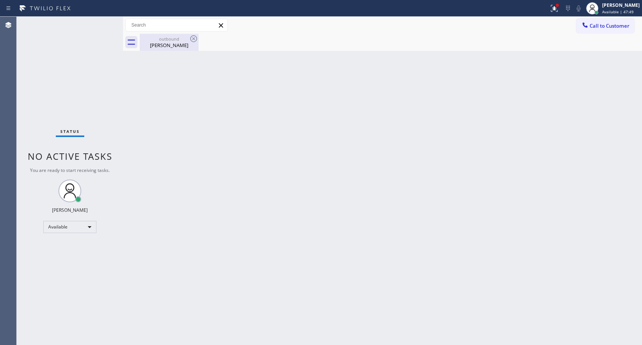
click at [174, 49] on div "outbound [PERSON_NAME]" at bounding box center [168, 42] width 57 height 17
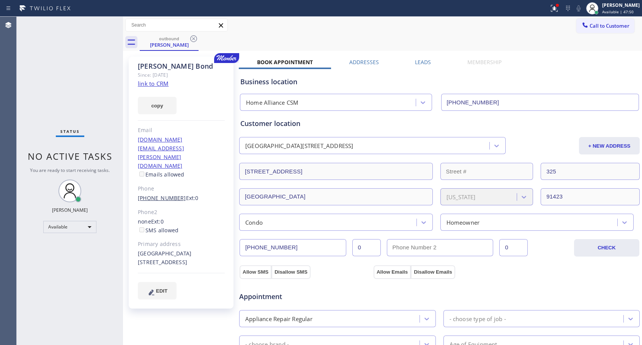
click at [175, 194] on link "[PHONE_NUMBER]" at bounding box center [162, 197] width 48 height 7
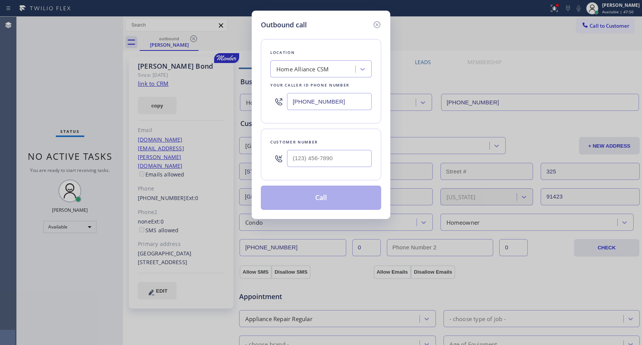
type input "[PHONE_NUMBER]"
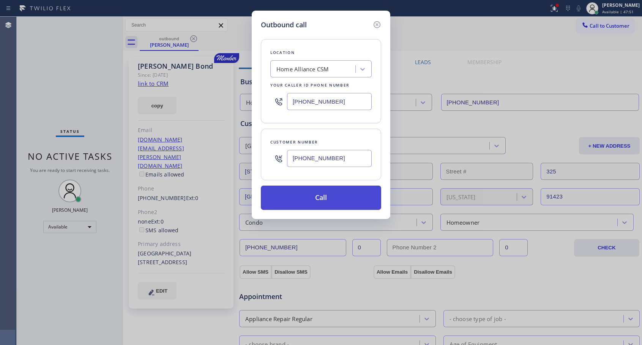
click at [309, 198] on button "Call" at bounding box center [321, 198] width 120 height 24
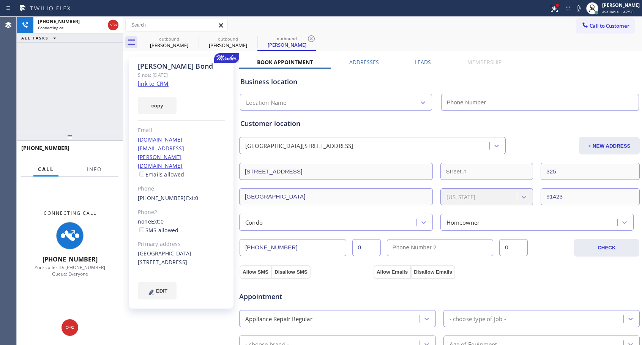
type input "[PHONE_NUMBER]"
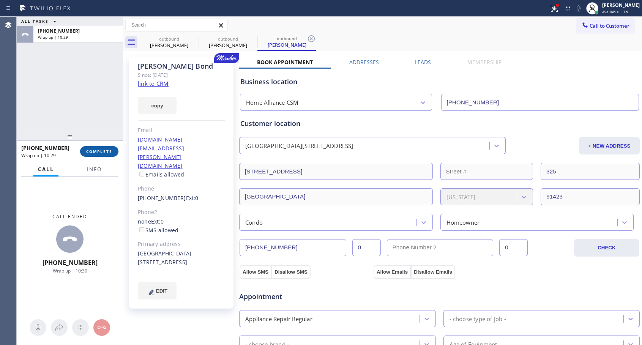
click at [108, 152] on span "COMPLETE" at bounding box center [99, 151] width 26 height 5
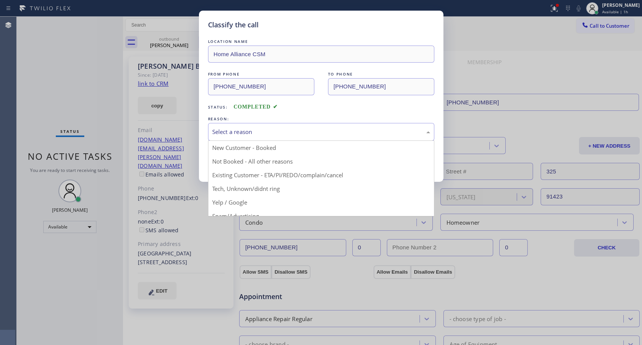
click at [300, 133] on div "Select a reason" at bounding box center [321, 132] width 218 height 9
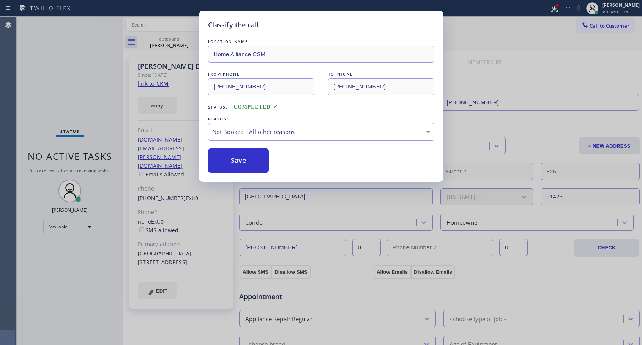
click at [258, 135] on div "Not Booked - All other reasons" at bounding box center [321, 132] width 218 height 9
click at [242, 161] on button "Save" at bounding box center [238, 160] width 61 height 24
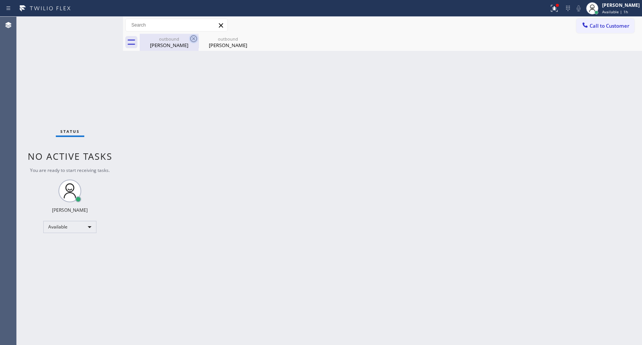
click at [194, 38] on icon at bounding box center [193, 38] width 7 height 7
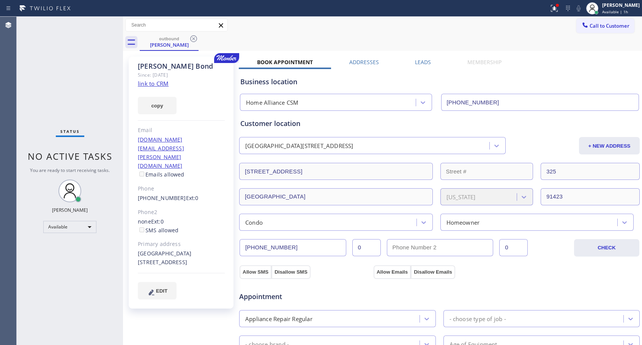
click at [194, 38] on icon at bounding box center [193, 38] width 7 height 7
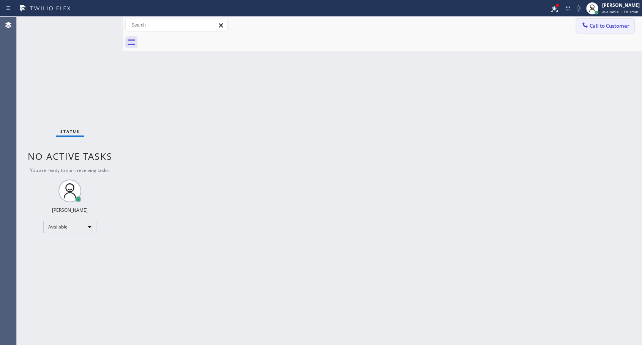
click at [600, 27] on span "Call to Customer" at bounding box center [609, 25] width 40 height 7
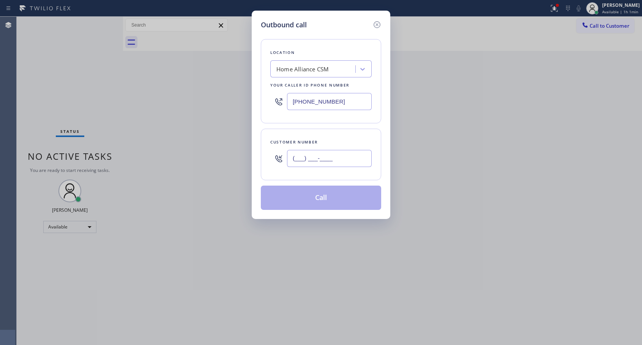
click at [355, 156] on input "(___) ___-____" at bounding box center [329, 158] width 85 height 17
paste input "305) 205-4085"
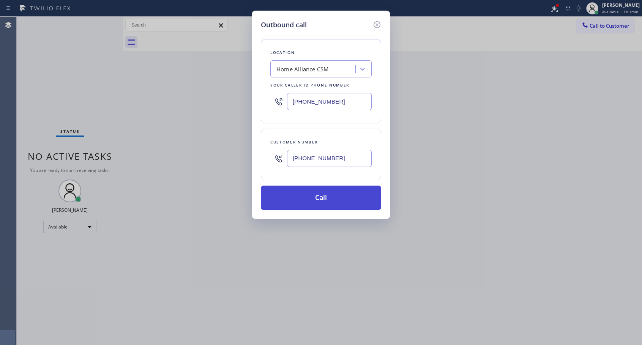
type input "[PHONE_NUMBER]"
click at [322, 201] on button "Call" at bounding box center [321, 198] width 120 height 24
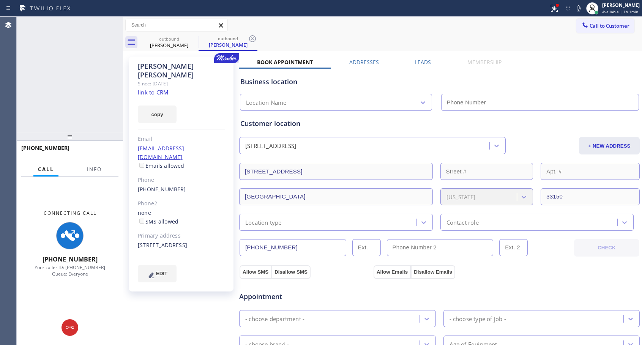
type input "[PHONE_NUMBER]"
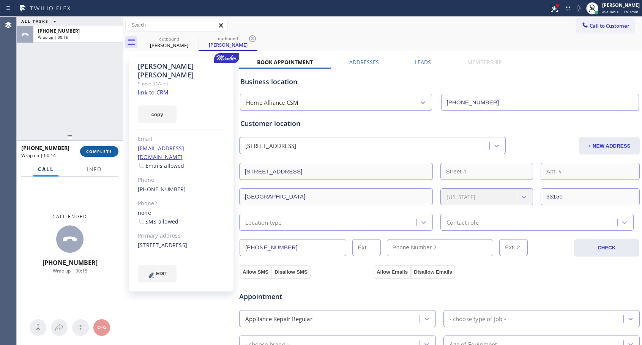
click at [106, 151] on span "COMPLETE" at bounding box center [99, 151] width 26 height 5
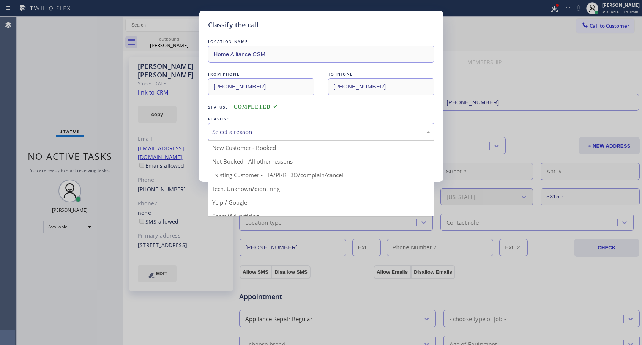
click at [240, 131] on div "Select a reason" at bounding box center [321, 132] width 218 height 9
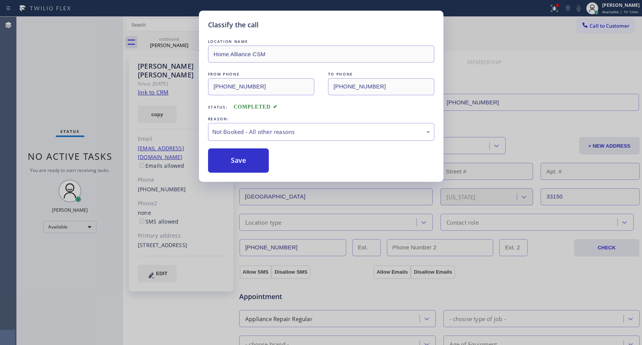
click at [226, 159] on button "Save" at bounding box center [238, 160] width 61 height 24
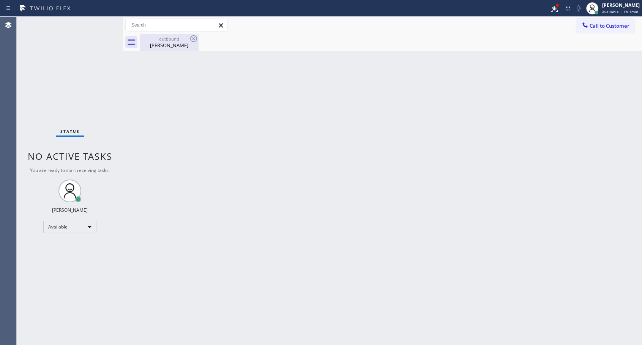
click at [158, 42] on div "[PERSON_NAME]" at bounding box center [168, 45] width 57 height 7
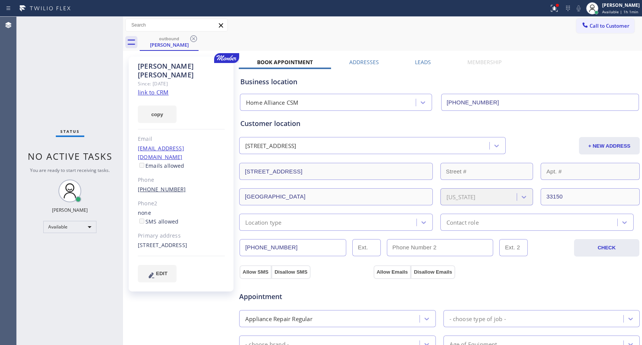
click at [146, 186] on link "[PHONE_NUMBER]" at bounding box center [162, 189] width 48 height 7
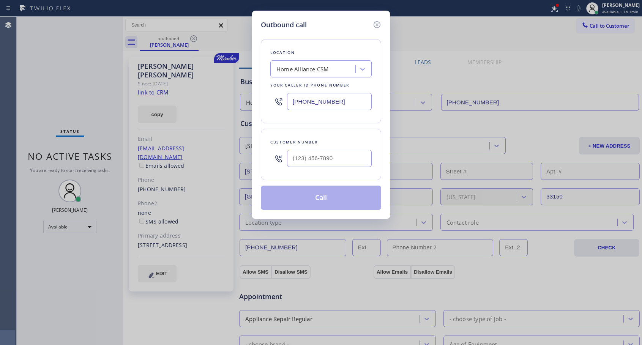
type input "[PHONE_NUMBER]"
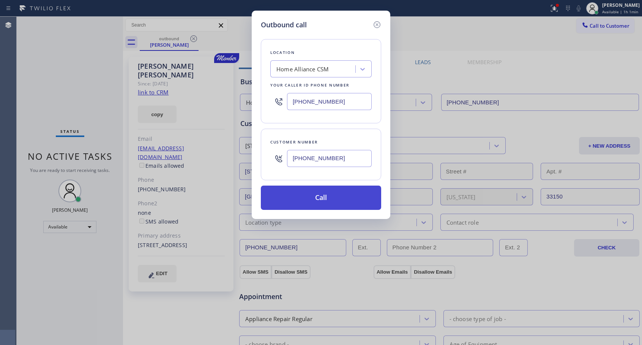
click at [301, 199] on button "Call" at bounding box center [321, 198] width 120 height 24
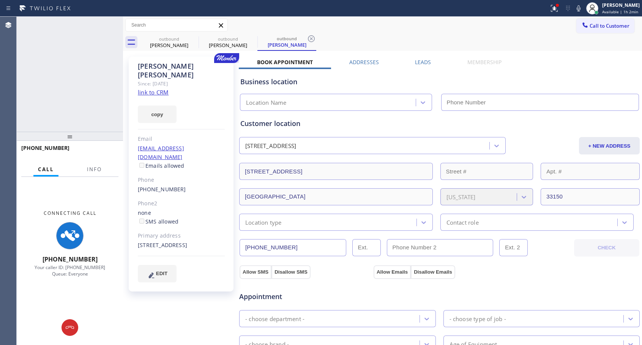
type input "[PHONE_NUMBER]"
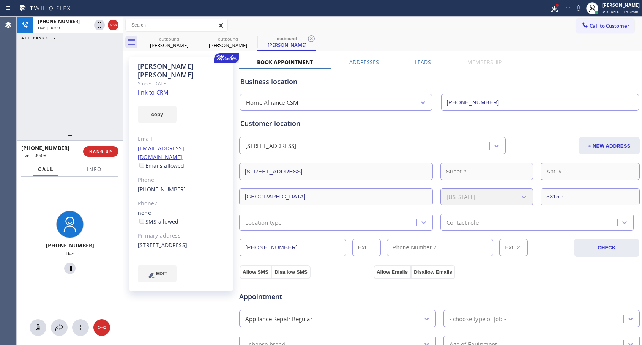
drag, startPoint x: 110, startPoint y: 151, endPoint x: 422, endPoint y: 54, distance: 327.6
click at [422, 54] on div "[PHONE_NUMBER] Live | 00:09 ALL TASKS ALL TASKS ACTIVE TASKS TASKS IN WRAP UP […" at bounding box center [329, 181] width 625 height 328
click at [102, 150] on span "HANG UP" at bounding box center [100, 151] width 23 height 5
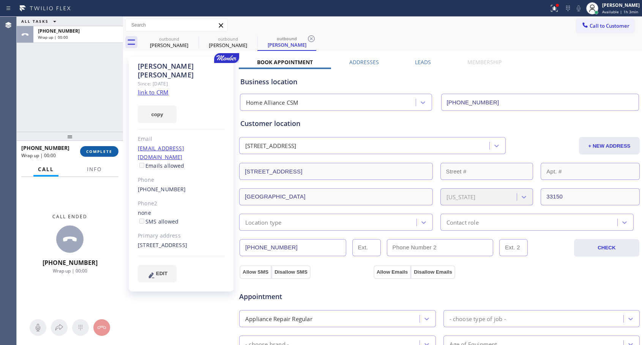
click at [102, 150] on span "COMPLETE" at bounding box center [99, 151] width 26 height 5
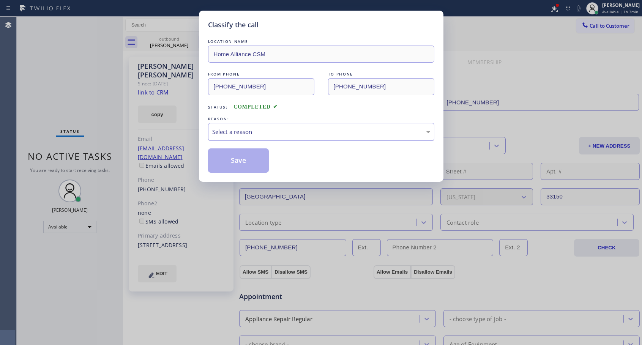
click at [318, 134] on div "Select a reason" at bounding box center [321, 132] width 218 height 9
click at [246, 159] on button "Save" at bounding box center [238, 160] width 61 height 24
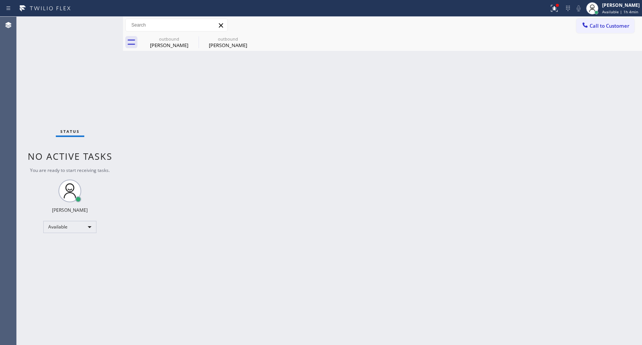
click at [73, 25] on div "Status No active tasks You are ready to start receiving tasks. [PERSON_NAME] Av…" at bounding box center [70, 181] width 106 height 328
click at [593, 23] on span "Call to Customer" at bounding box center [609, 25] width 40 height 7
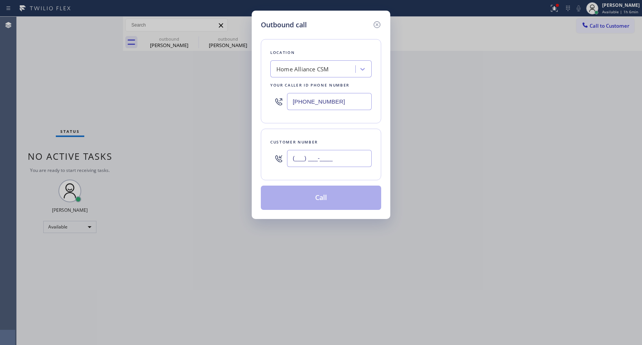
click at [355, 156] on input "(___) ___-____" at bounding box center [329, 158] width 85 height 17
paste input "206) 910-4840"
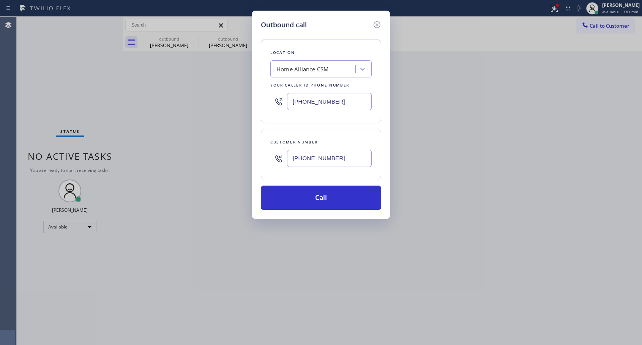
type input "[PHONE_NUMBER]"
click at [329, 197] on button "Call" at bounding box center [321, 198] width 120 height 24
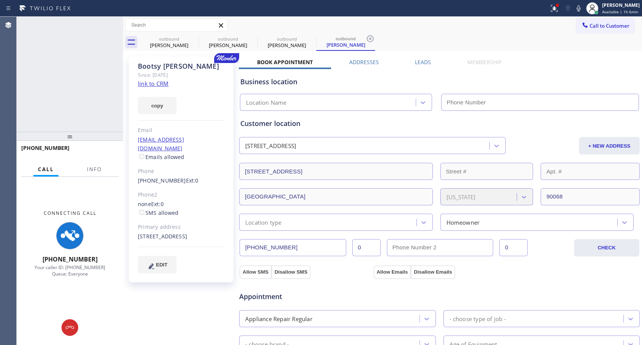
type input "[PHONE_NUMBER]"
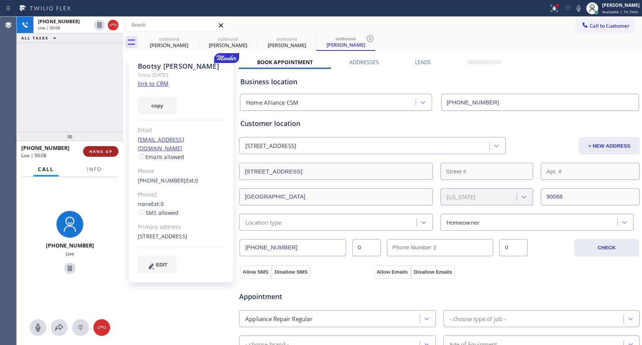
click at [106, 152] on span "HANG UP" at bounding box center [100, 151] width 23 height 5
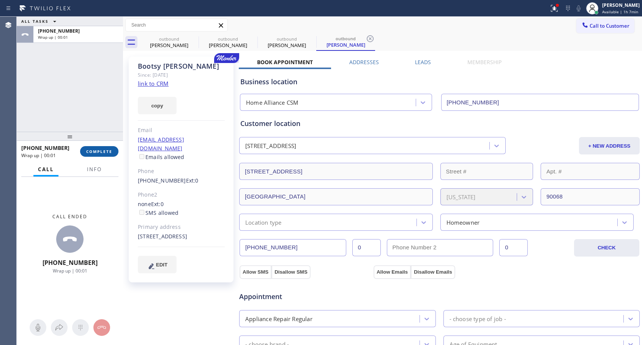
click at [107, 151] on span "COMPLETE" at bounding box center [99, 151] width 26 height 5
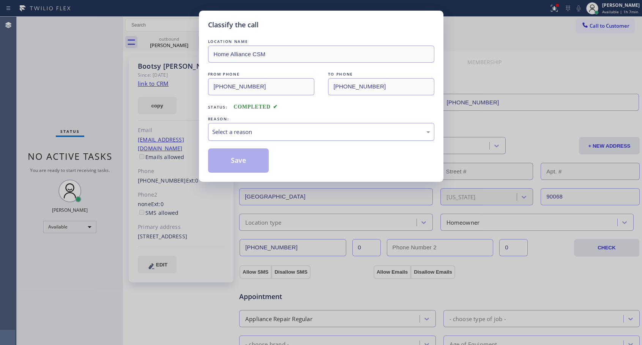
click at [286, 133] on div "Select a reason" at bounding box center [321, 132] width 218 height 9
click at [252, 160] on button "Save" at bounding box center [238, 160] width 61 height 24
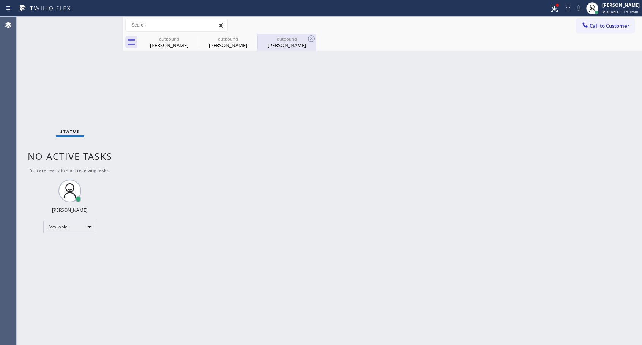
click at [293, 40] on div "outbound" at bounding box center [286, 39] width 57 height 6
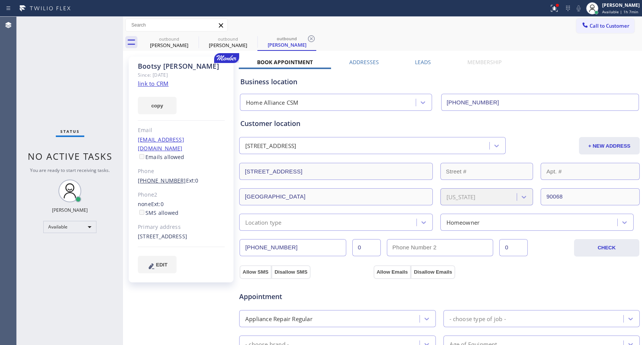
click at [161, 177] on link "[PHONE_NUMBER]" at bounding box center [162, 180] width 48 height 7
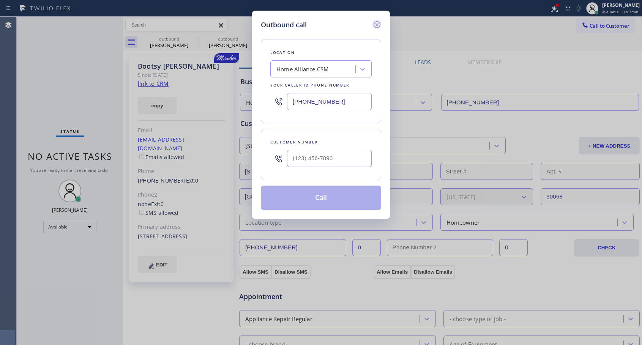
click at [376, 25] on icon at bounding box center [376, 24] width 7 height 7
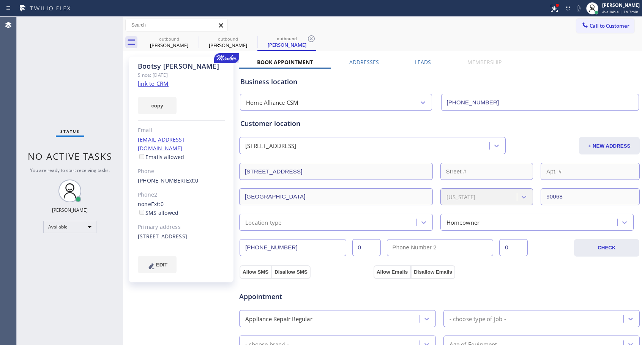
click at [160, 177] on link "[PHONE_NUMBER]" at bounding box center [162, 180] width 48 height 7
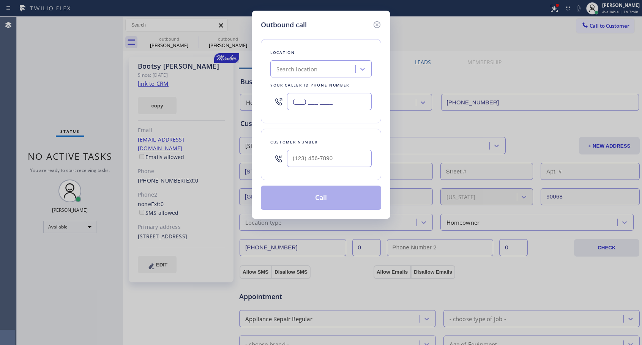
click at [293, 98] on input "(___) ___-____" at bounding box center [329, 101] width 85 height 17
paste input "818) 614-5337"
type input "[PHONE_NUMBER]"
click at [294, 155] on input "(___) ___-____" at bounding box center [329, 158] width 85 height 17
type input "[PHONE_NUMBER]"
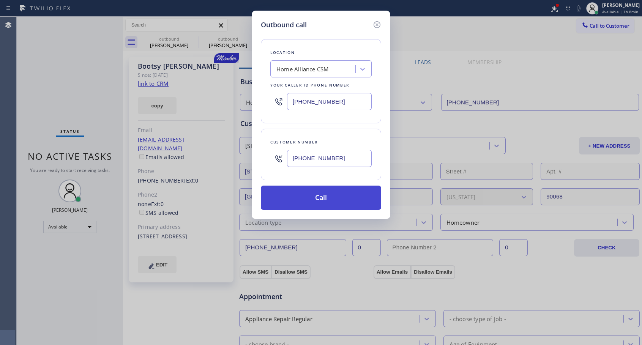
click at [334, 200] on button "Call" at bounding box center [321, 198] width 120 height 24
click at [315, 197] on button "Call" at bounding box center [321, 198] width 120 height 24
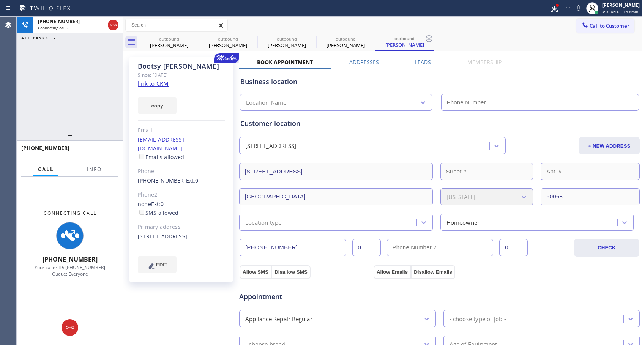
type input "[PHONE_NUMBER]"
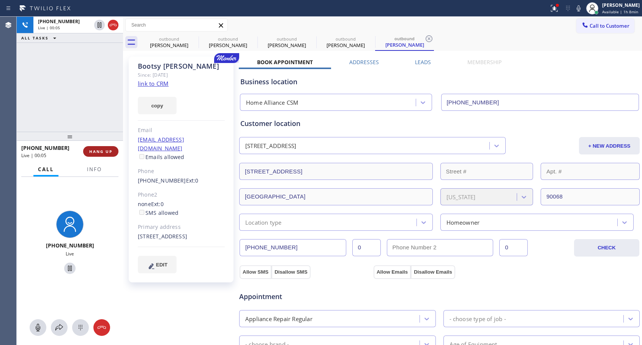
click at [99, 150] on span "HANG UP" at bounding box center [100, 151] width 23 height 5
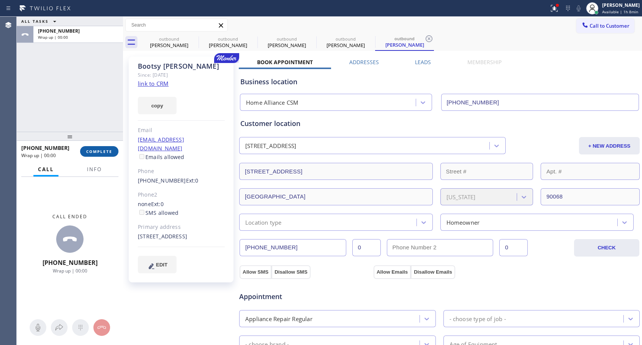
click at [100, 149] on span "COMPLETE" at bounding box center [99, 151] width 26 height 5
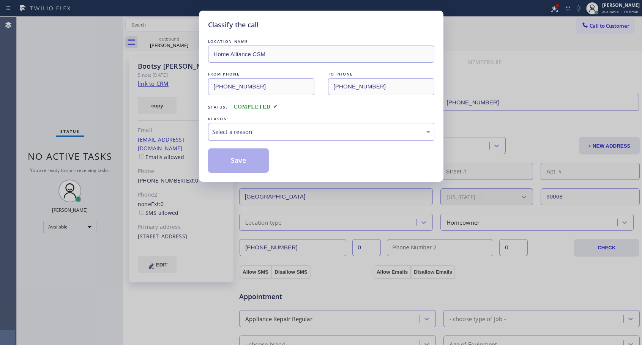
click at [236, 134] on div "Select a reason" at bounding box center [321, 132] width 218 height 9
click at [226, 159] on button "Save" at bounding box center [238, 160] width 61 height 24
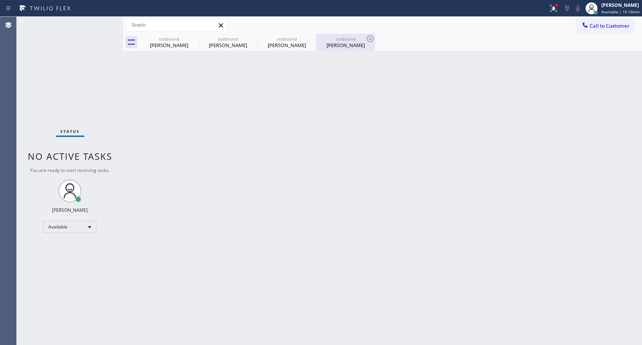
click at [342, 41] on div "outbound" at bounding box center [345, 39] width 57 height 6
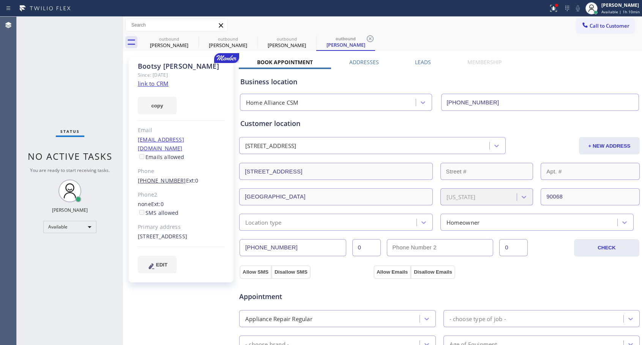
click at [164, 177] on link "[PHONE_NUMBER]" at bounding box center [162, 180] width 48 height 7
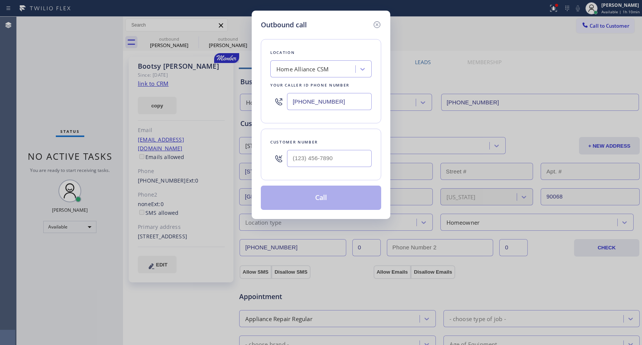
type input "[PHONE_NUMBER]"
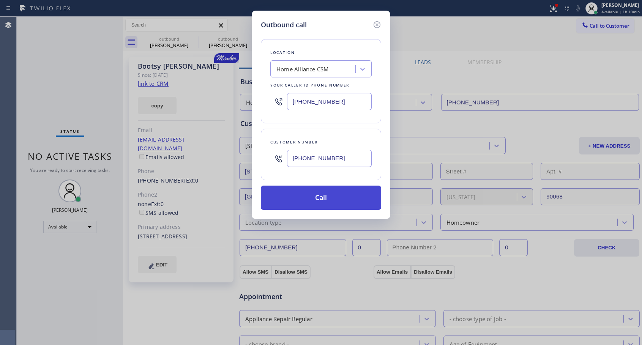
click at [312, 200] on button "Call" at bounding box center [321, 198] width 120 height 24
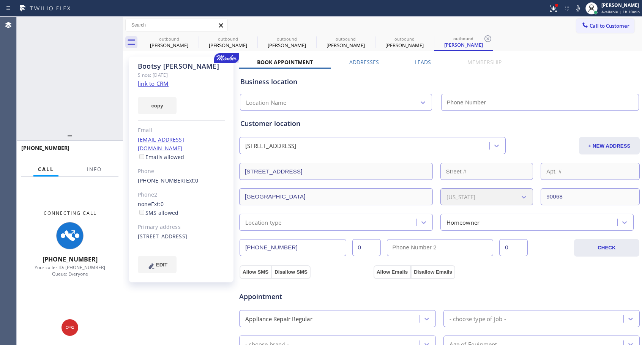
type input "[PHONE_NUMBER]"
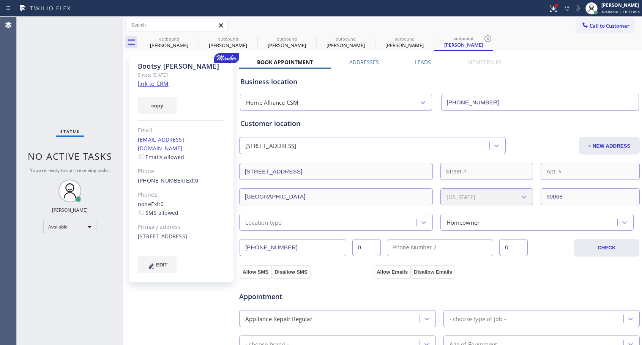
click at [167, 177] on link "[PHONE_NUMBER]" at bounding box center [162, 180] width 48 height 7
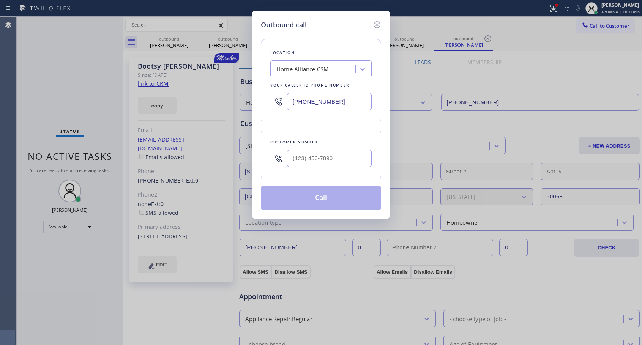
type input "[PHONE_NUMBER]"
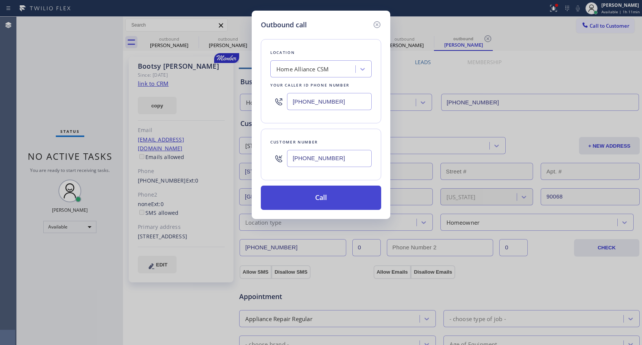
click at [317, 198] on button "Call" at bounding box center [321, 198] width 120 height 24
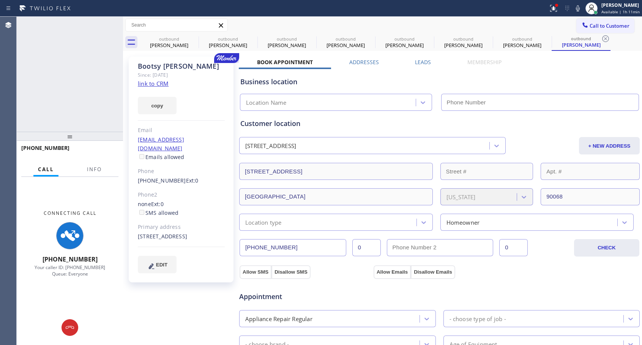
type input "[PHONE_NUMBER]"
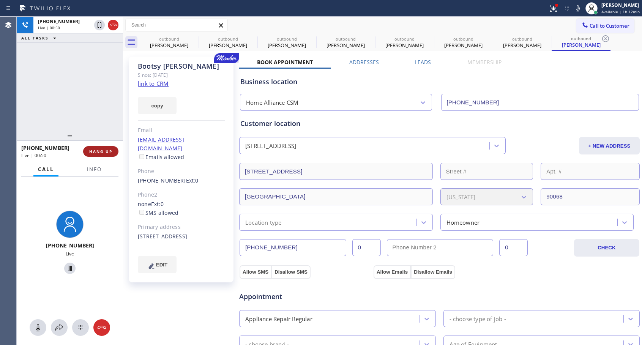
click at [100, 153] on span "HANG UP" at bounding box center [100, 151] width 23 height 5
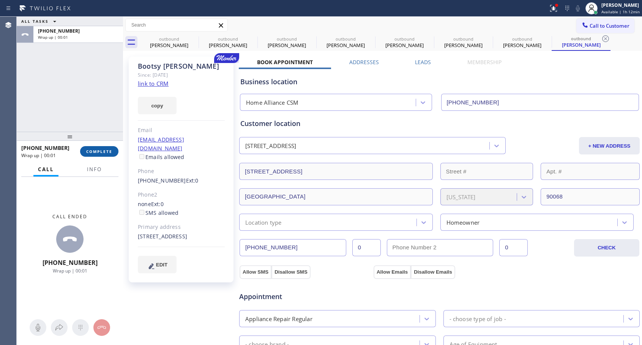
click at [100, 154] on span "COMPLETE" at bounding box center [99, 151] width 26 height 5
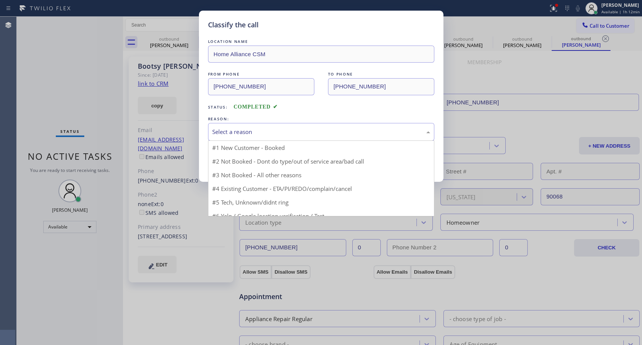
click at [268, 128] on div "Select a reason" at bounding box center [321, 132] width 218 height 9
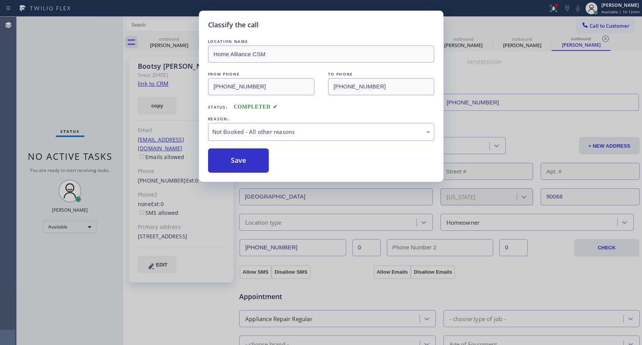
click at [246, 162] on button "Save" at bounding box center [238, 160] width 61 height 24
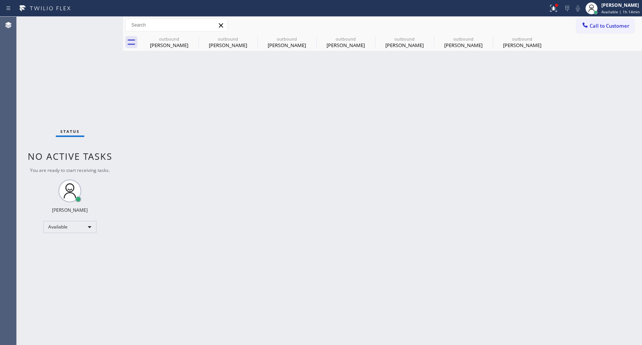
drag, startPoint x: 597, startPoint y: 27, endPoint x: 572, endPoint y: 45, distance: 31.1
click at [597, 27] on span "Call to Customer" at bounding box center [609, 25] width 40 height 7
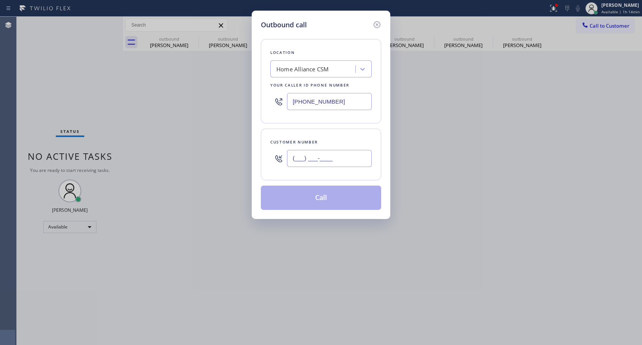
click at [347, 162] on input "(___) ___-____" at bounding box center [329, 158] width 85 height 17
paste input "786) 213-7029"
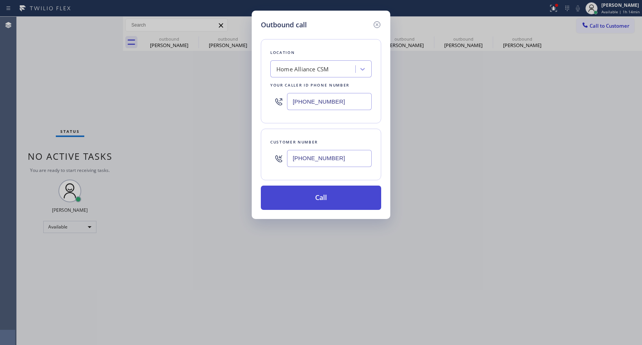
type input "[PHONE_NUMBER]"
drag, startPoint x: 325, startPoint y: 198, endPoint x: 421, endPoint y: 10, distance: 211.1
click at [325, 198] on button "Call" at bounding box center [321, 198] width 120 height 24
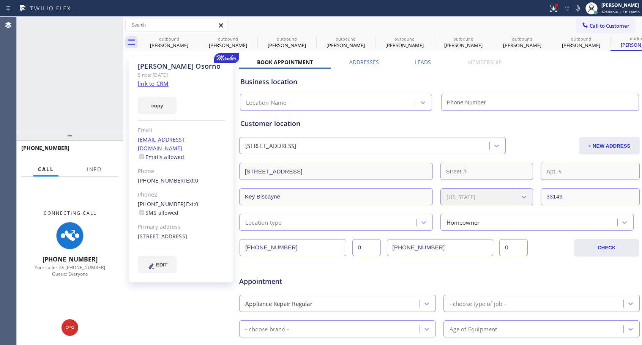
type input "[PHONE_NUMBER]"
click at [113, 23] on icon at bounding box center [113, 24] width 9 height 9
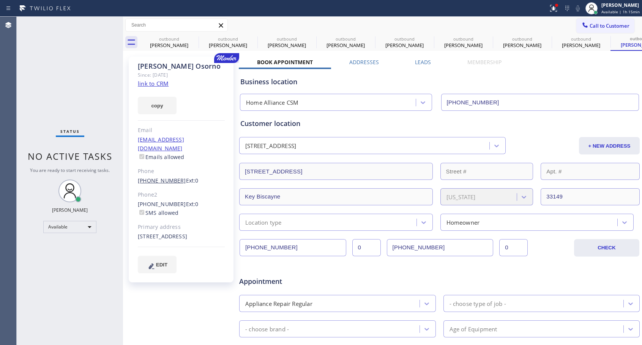
click at [164, 177] on link "[PHONE_NUMBER]" at bounding box center [162, 180] width 48 height 7
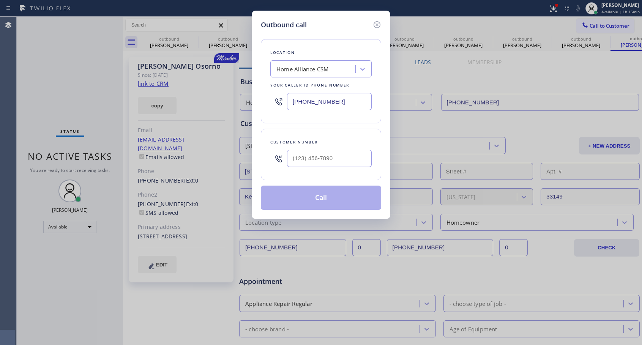
type input "[PHONE_NUMBER]"
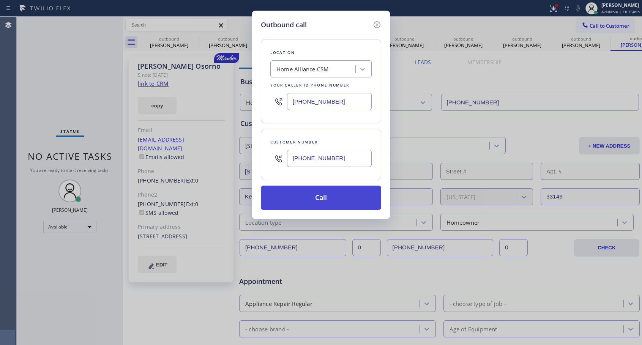
click at [309, 195] on button "Call" at bounding box center [321, 198] width 120 height 24
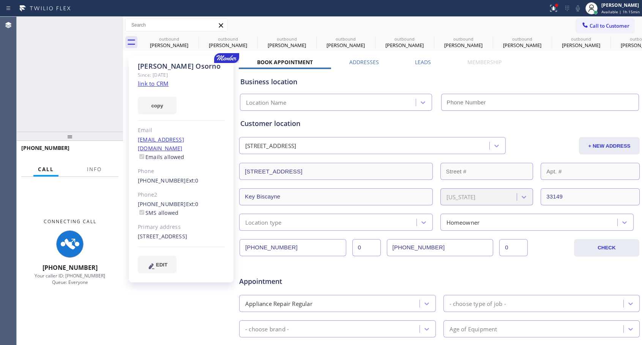
type input "[PHONE_NUMBER]"
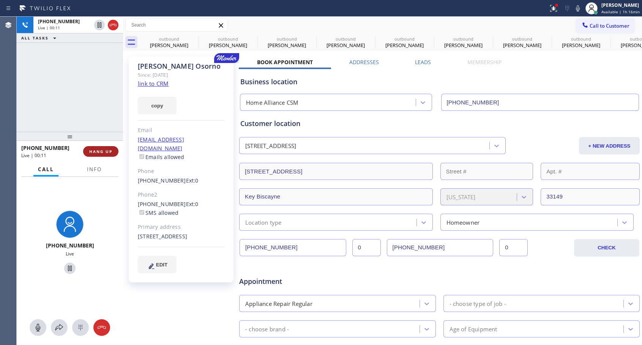
click at [104, 151] on span "HANG UP" at bounding box center [100, 151] width 23 height 5
click at [105, 151] on span "HANG UP" at bounding box center [100, 151] width 23 height 5
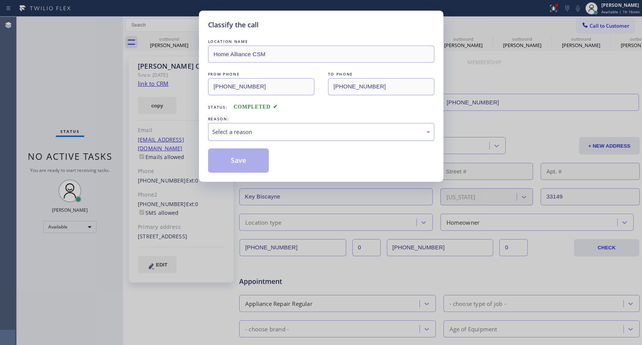
click at [251, 131] on div "Select a reason" at bounding box center [321, 132] width 218 height 9
click at [225, 164] on button "Save" at bounding box center [238, 160] width 61 height 24
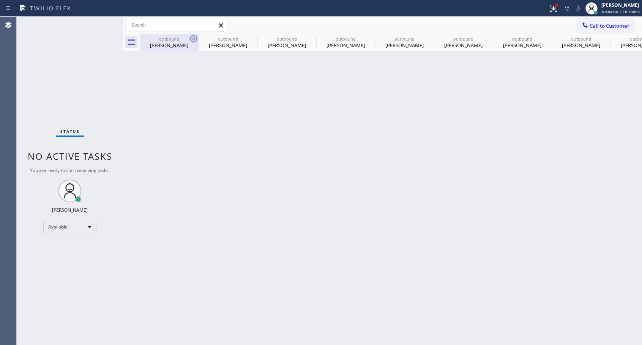
click at [194, 37] on icon at bounding box center [193, 38] width 9 height 9
click at [0, 0] on icon at bounding box center [0, 0] width 0 height 0
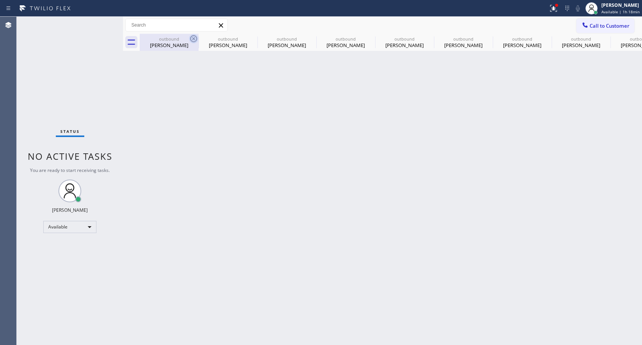
click at [0, 0] on icon at bounding box center [0, 0] width 0 height 0
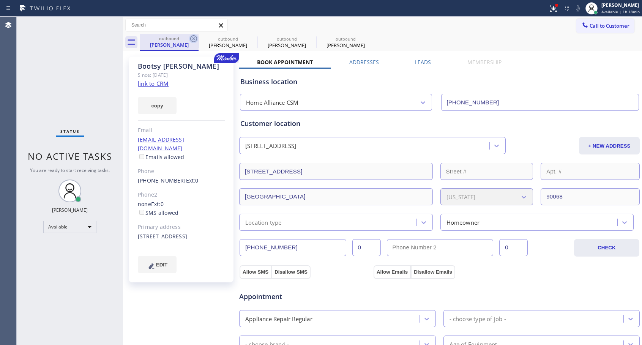
click at [192, 37] on icon at bounding box center [193, 38] width 9 height 9
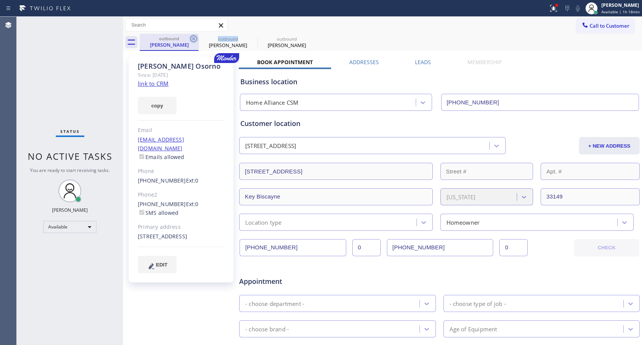
click at [191, 37] on icon at bounding box center [193, 38] width 7 height 7
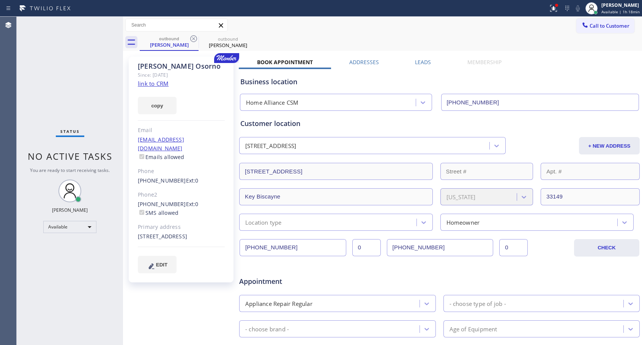
click at [191, 37] on icon at bounding box center [193, 38] width 7 height 7
click at [157, 177] on link "[PHONE_NUMBER]" at bounding box center [162, 180] width 48 height 7
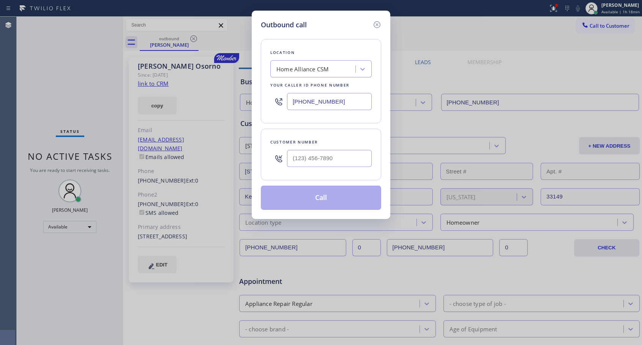
type input "[PHONE_NUMBER]"
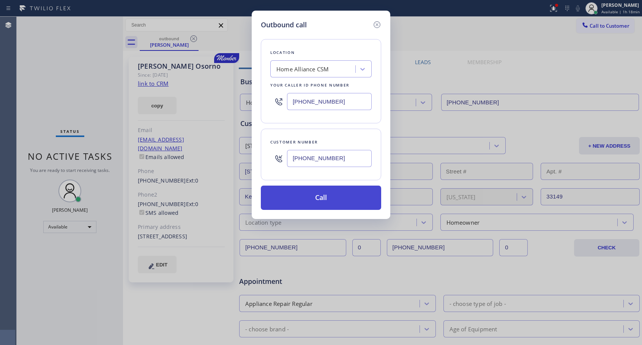
click at [326, 203] on button "Call" at bounding box center [321, 198] width 120 height 24
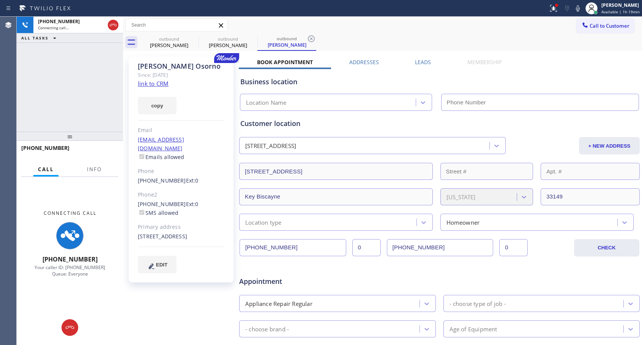
type input "[PHONE_NUMBER]"
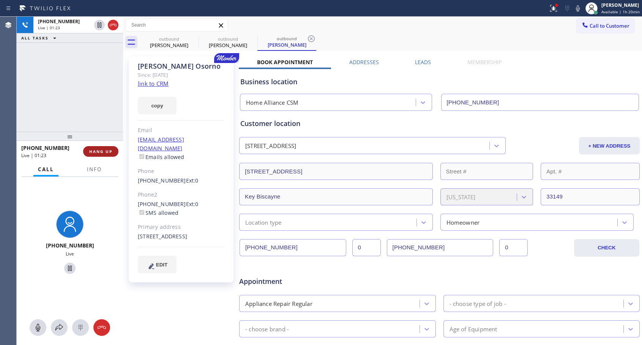
click at [94, 149] on span "HANG UP" at bounding box center [100, 151] width 23 height 5
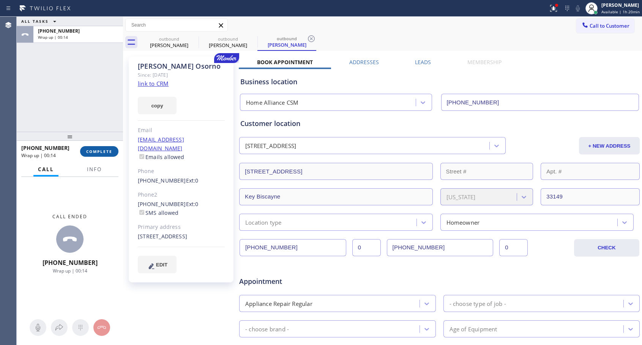
click at [107, 153] on span "COMPLETE" at bounding box center [99, 151] width 26 height 5
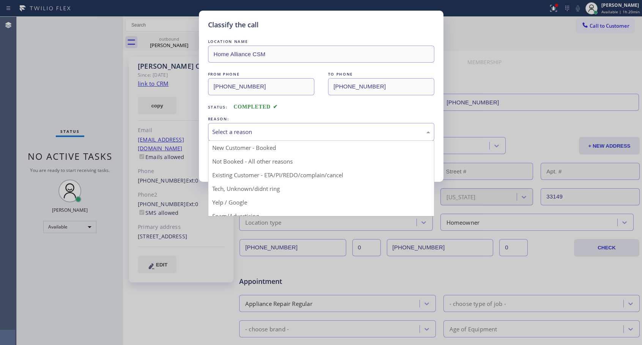
click at [323, 131] on div "Select a reason" at bounding box center [321, 132] width 218 height 9
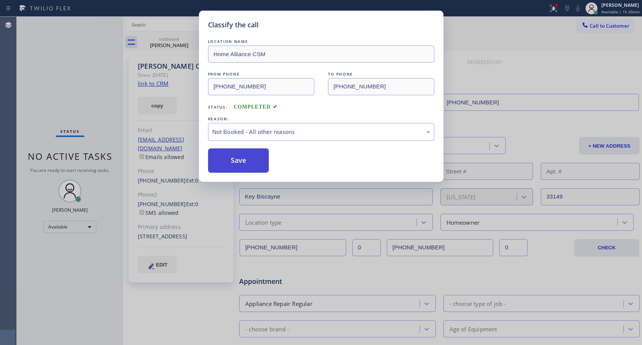
click at [256, 161] on button "Save" at bounding box center [238, 160] width 61 height 24
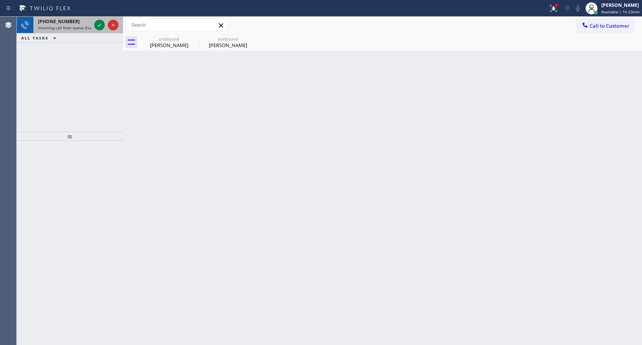
click at [43, 27] on span "Incoming call from queue Everybody" at bounding box center [71, 27] width 66 height 5
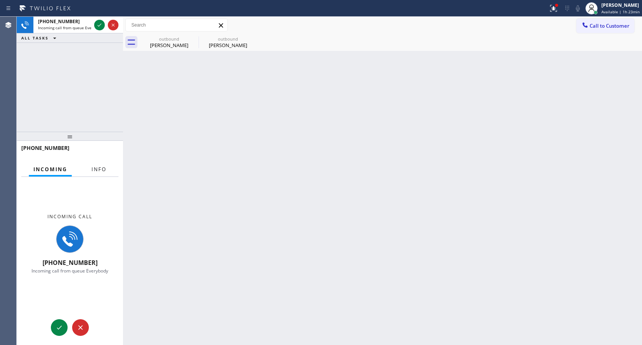
click at [95, 170] on span "Info" at bounding box center [98, 169] width 15 height 7
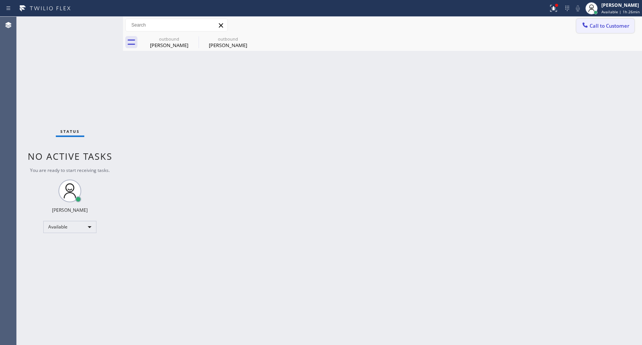
click at [594, 29] on span "Call to Customer" at bounding box center [609, 25] width 40 height 7
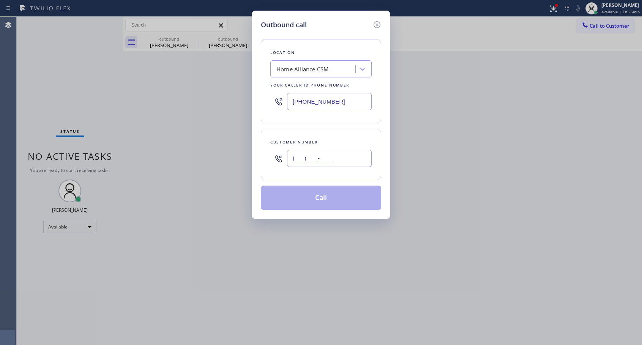
click at [339, 164] on input "(___) ___-____" at bounding box center [329, 158] width 85 height 17
paste input "310) 963-5100"
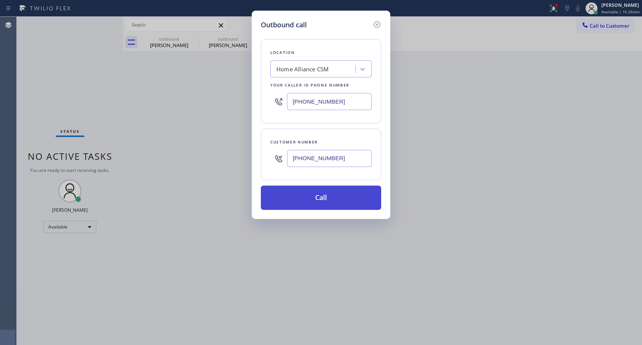
type input "[PHONE_NUMBER]"
click at [326, 198] on button "Call" at bounding box center [321, 198] width 120 height 24
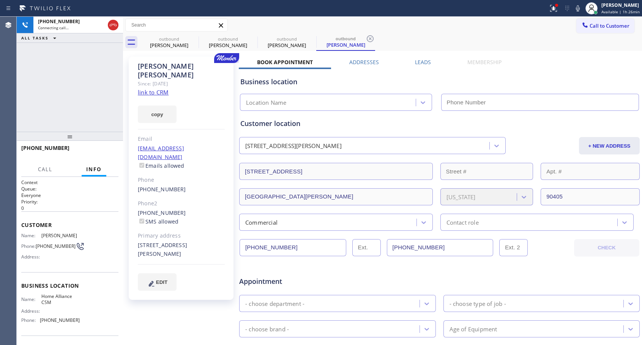
type input "[PHONE_NUMBER]"
click at [100, 153] on span "HANG UP" at bounding box center [100, 151] width 23 height 5
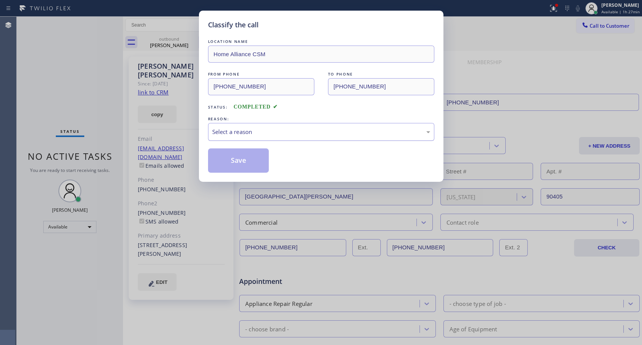
click at [240, 131] on div "Select a reason" at bounding box center [321, 132] width 218 height 9
drag, startPoint x: 229, startPoint y: 160, endPoint x: 11, endPoint y: 134, distance: 220.2
click at [230, 160] on button "Save" at bounding box center [238, 160] width 61 height 24
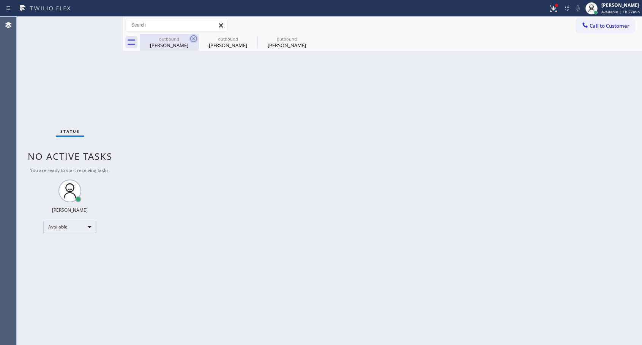
click at [194, 38] on icon at bounding box center [193, 38] width 7 height 7
click at [0, 0] on icon at bounding box center [0, 0] width 0 height 0
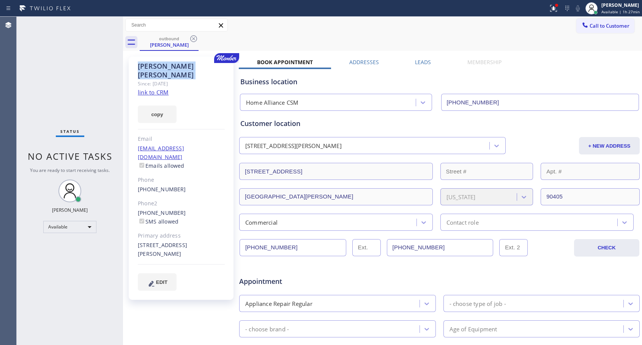
click at [194, 38] on icon at bounding box center [193, 38] width 7 height 7
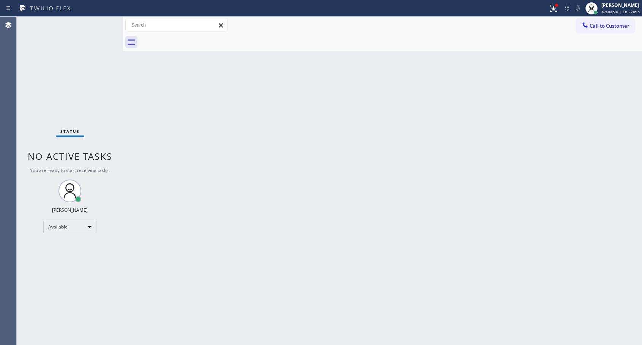
click at [194, 38] on div at bounding box center [391, 42] width 502 height 17
click at [600, 25] on span "Call to Customer" at bounding box center [609, 25] width 40 height 7
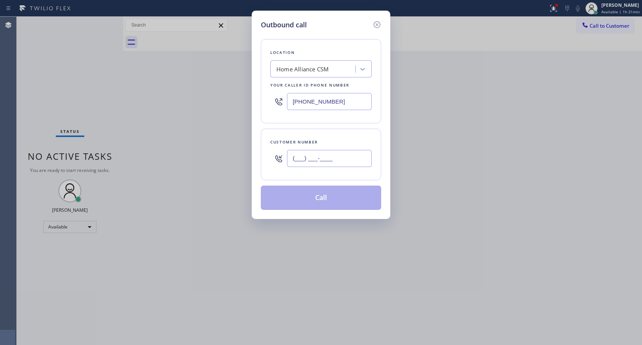
click at [331, 151] on input "(___) ___-____" at bounding box center [329, 158] width 85 height 17
paste input "314) 374-5058"
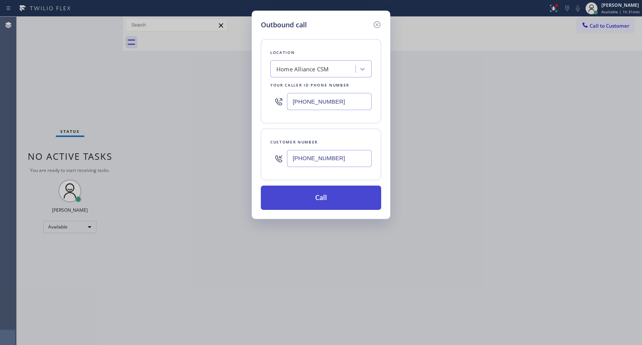
type input "[PHONE_NUMBER]"
click at [319, 197] on button "Call" at bounding box center [321, 198] width 120 height 24
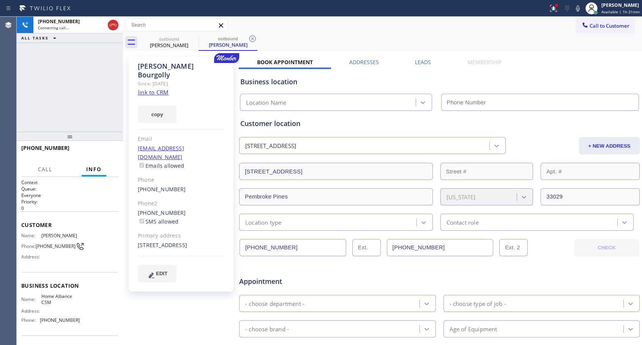
type input "[PHONE_NUMBER]"
click at [105, 154] on span "HANG UP" at bounding box center [100, 151] width 23 height 5
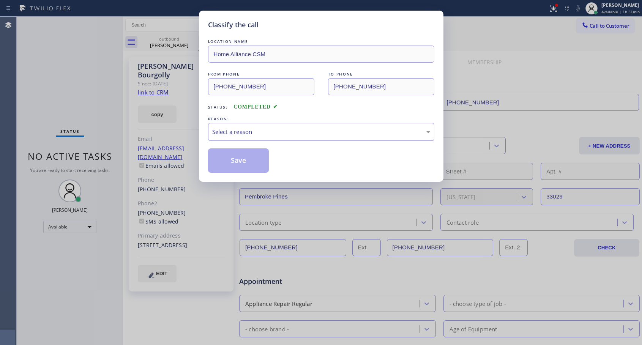
click at [294, 126] on div "Select a reason" at bounding box center [321, 132] width 226 height 18
click at [263, 160] on button "Save" at bounding box center [238, 160] width 61 height 24
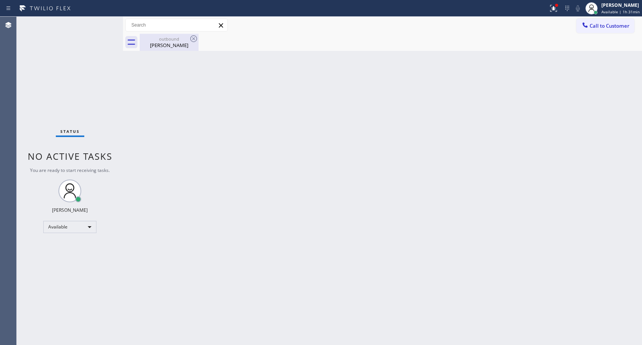
click at [176, 46] on div "[PERSON_NAME]" at bounding box center [168, 45] width 57 height 7
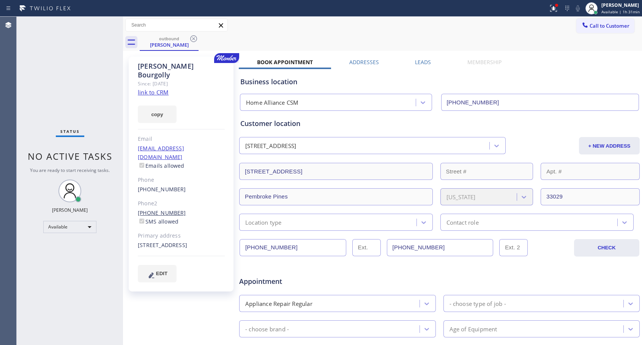
click at [163, 209] on link "[PHONE_NUMBER]" at bounding box center [162, 212] width 48 height 7
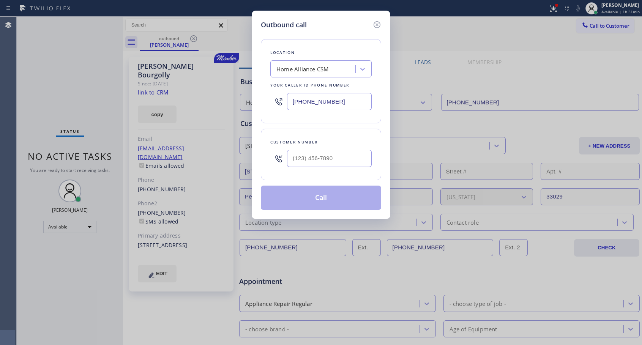
type input "[PHONE_NUMBER]"
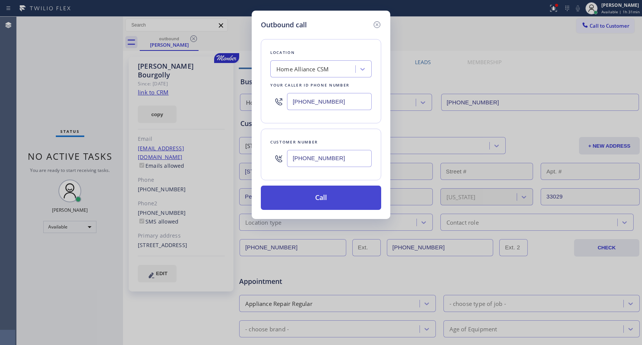
click at [326, 203] on button "Call" at bounding box center [321, 198] width 120 height 24
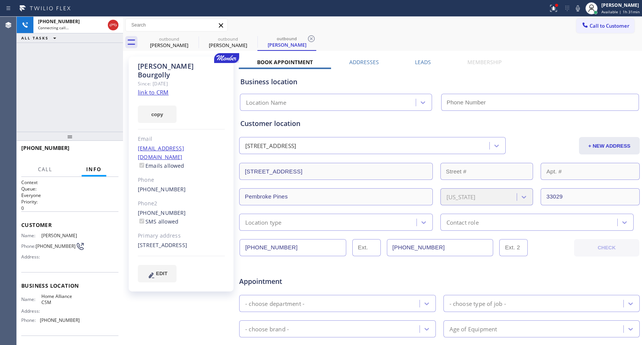
type input "[PHONE_NUMBER]"
click at [96, 150] on span "HANG UP" at bounding box center [100, 151] width 23 height 5
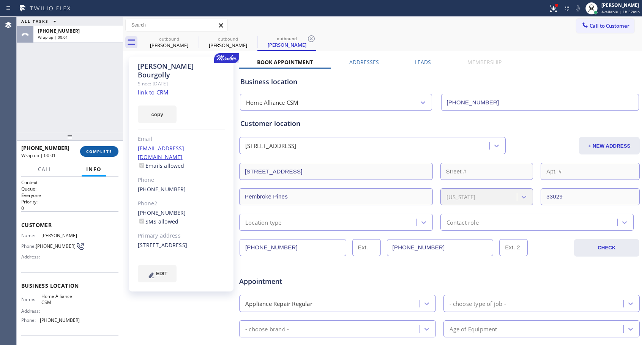
click at [96, 150] on span "COMPLETE" at bounding box center [99, 151] width 26 height 5
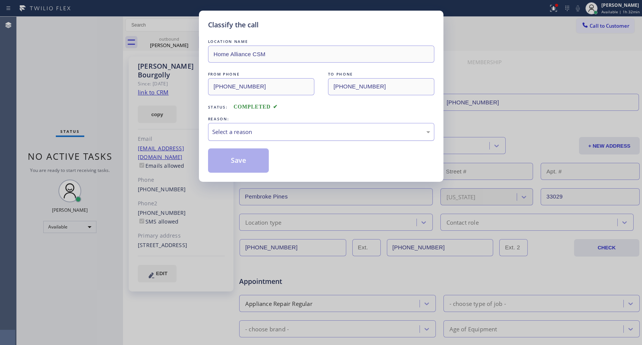
click at [266, 128] on div "Select a reason" at bounding box center [321, 132] width 218 height 9
click at [231, 157] on button "Save" at bounding box center [238, 160] width 61 height 24
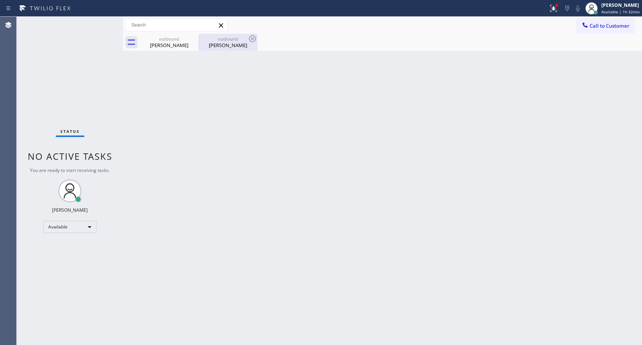
click at [220, 44] on div "[PERSON_NAME]" at bounding box center [227, 45] width 57 height 7
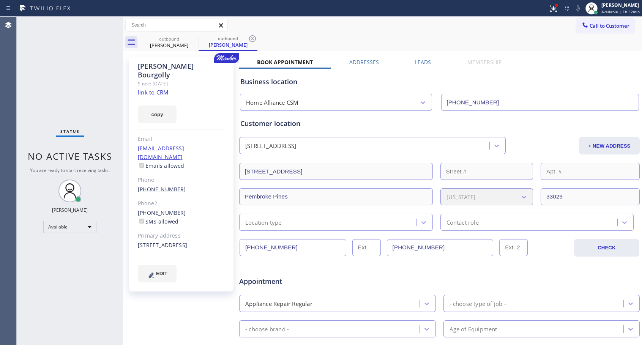
click at [165, 186] on link "[PHONE_NUMBER]" at bounding box center [162, 189] width 48 height 7
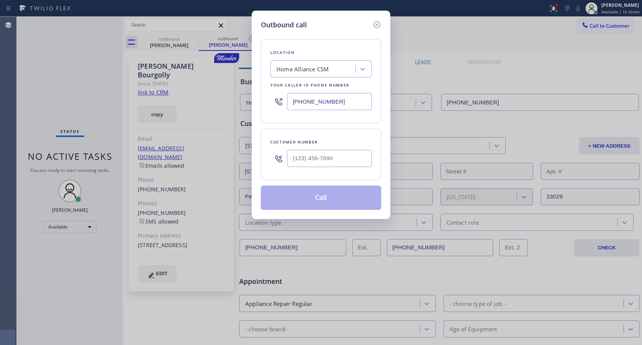
type input "[PHONE_NUMBER]"
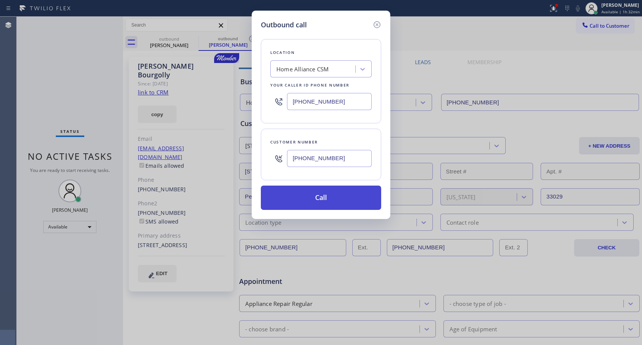
click at [311, 200] on button "Call" at bounding box center [321, 198] width 120 height 24
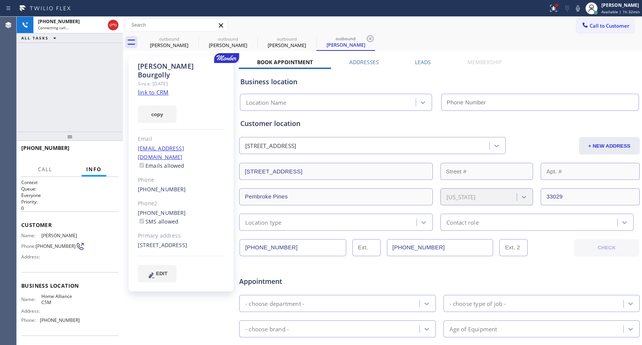
type input "[PHONE_NUMBER]"
click at [104, 149] on span "HANG UP" at bounding box center [100, 151] width 23 height 5
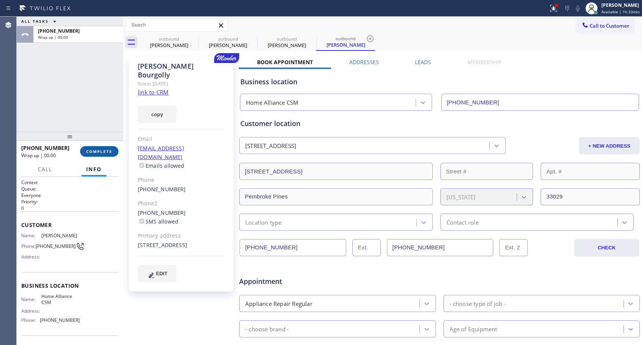
click at [107, 149] on span "COMPLETE" at bounding box center [99, 151] width 26 height 5
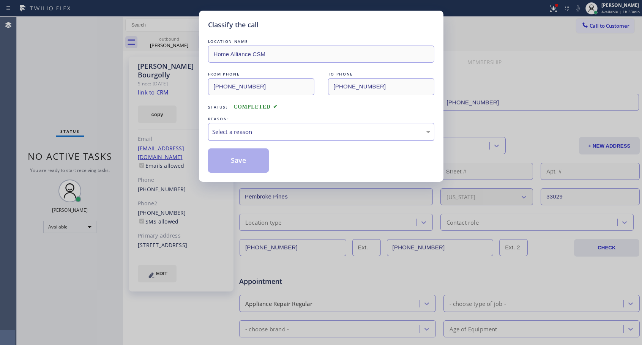
click at [250, 129] on div "Select a reason" at bounding box center [321, 132] width 218 height 9
click at [247, 157] on button "Save" at bounding box center [238, 160] width 61 height 24
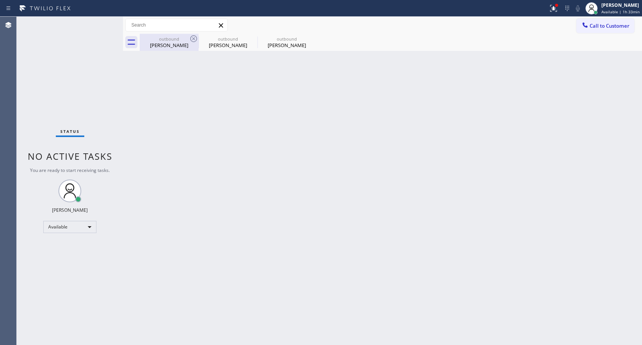
click at [174, 43] on div "[PERSON_NAME]" at bounding box center [168, 45] width 57 height 7
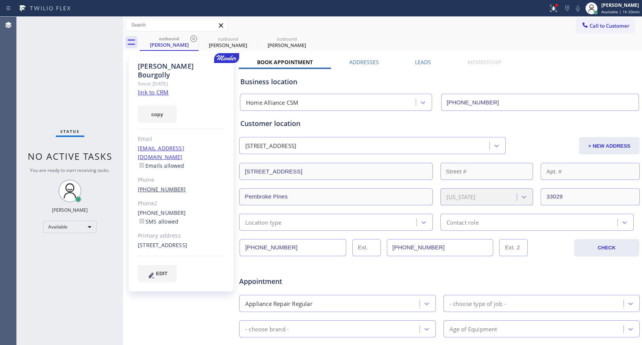
click at [164, 186] on link "[PHONE_NUMBER]" at bounding box center [162, 189] width 48 height 7
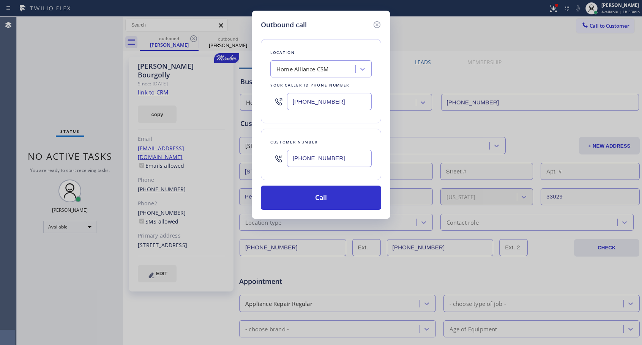
type input "[PHONE_NUMBER]"
click at [323, 198] on button "Call" at bounding box center [321, 198] width 120 height 24
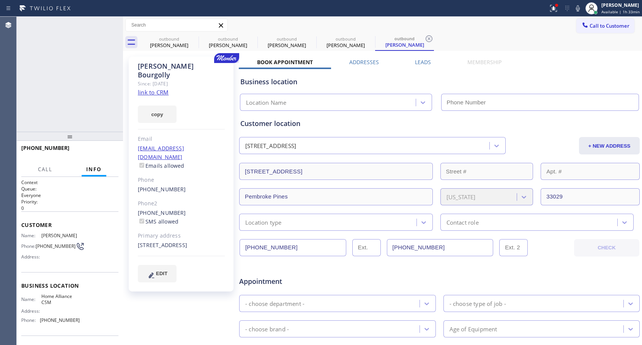
type input "[PHONE_NUMBER]"
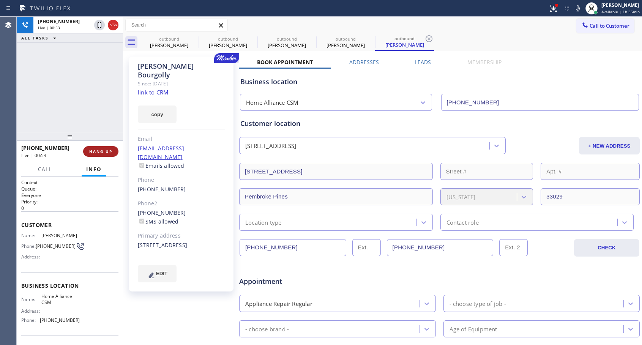
click at [104, 149] on span "HANG UP" at bounding box center [100, 151] width 23 height 5
click at [104, 150] on span "COMPLETE" at bounding box center [99, 151] width 26 height 5
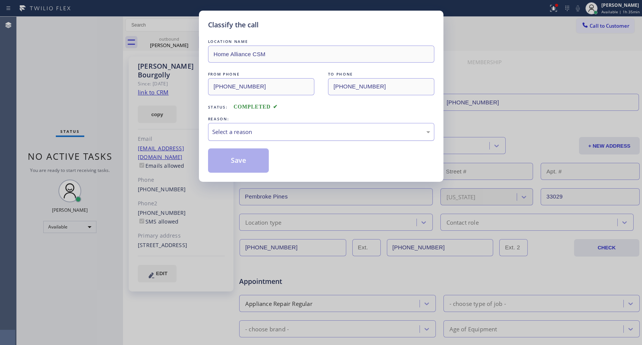
click at [249, 134] on div "Select a reason" at bounding box center [321, 132] width 218 height 9
drag, startPoint x: 236, startPoint y: 163, endPoint x: 331, endPoint y: 63, distance: 138.0
click at [236, 163] on button "Save" at bounding box center [238, 160] width 61 height 24
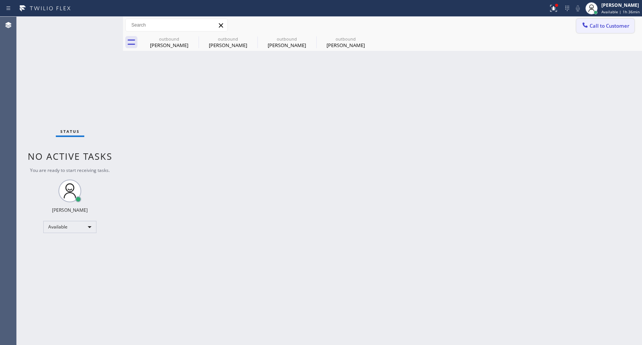
click at [591, 24] on span "Call to Customer" at bounding box center [609, 25] width 40 height 7
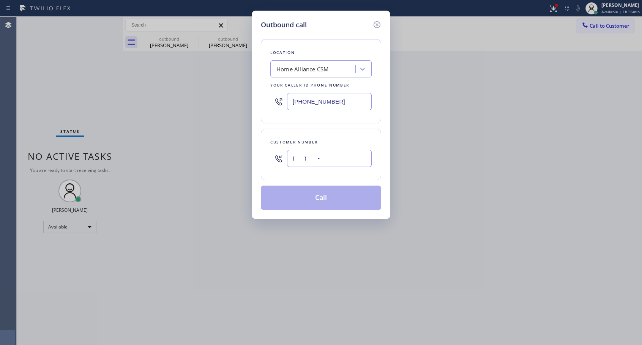
click at [348, 161] on input "(___) ___-____" at bounding box center [329, 158] width 85 height 17
paste input "650) 336-3355"
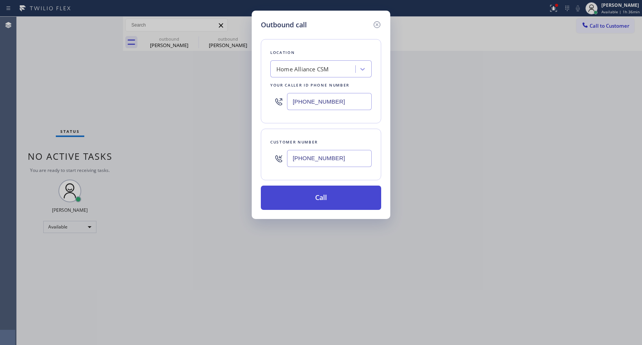
type input "[PHONE_NUMBER]"
click at [334, 201] on button "Call" at bounding box center [321, 198] width 120 height 24
click at [346, 194] on button "Call" at bounding box center [321, 198] width 120 height 24
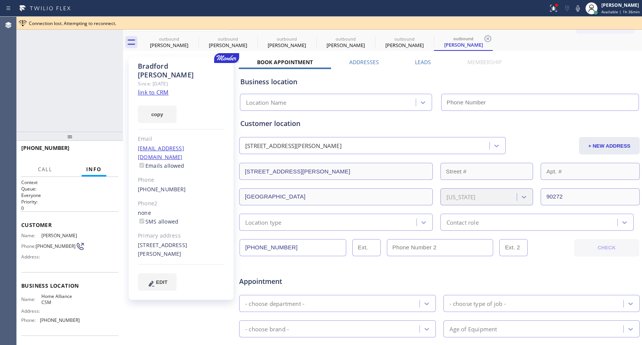
type input "[PHONE_NUMBER]"
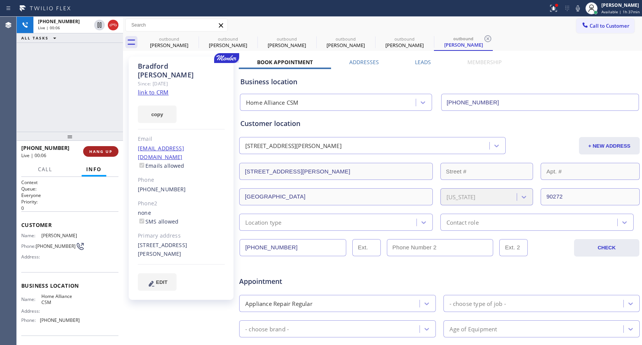
click at [97, 151] on span "HANG UP" at bounding box center [100, 151] width 23 height 5
click at [97, 151] on span "COMPLETE" at bounding box center [99, 151] width 26 height 5
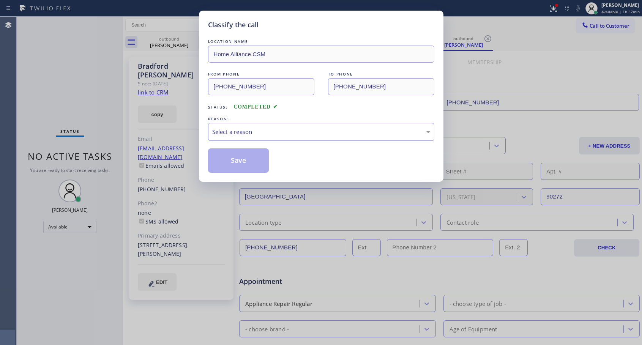
click at [261, 134] on div "Select a reason" at bounding box center [321, 132] width 218 height 9
click at [260, 133] on div "New Customer - Booked" at bounding box center [321, 132] width 218 height 9
click at [239, 161] on button "Save" at bounding box center [238, 160] width 61 height 24
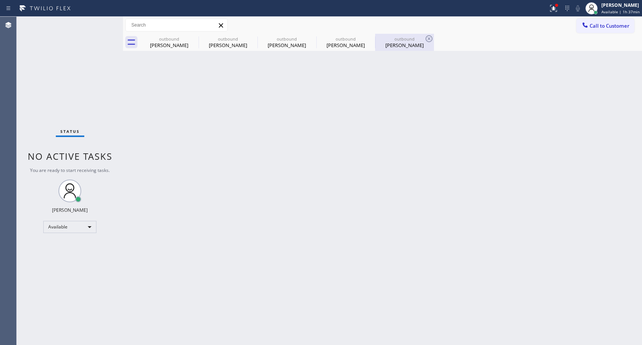
click at [409, 42] on div "[PERSON_NAME]" at bounding box center [404, 45] width 57 height 7
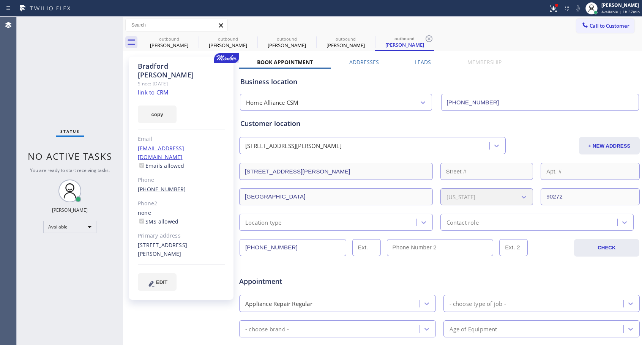
click at [160, 186] on link "[PHONE_NUMBER]" at bounding box center [162, 189] width 48 height 7
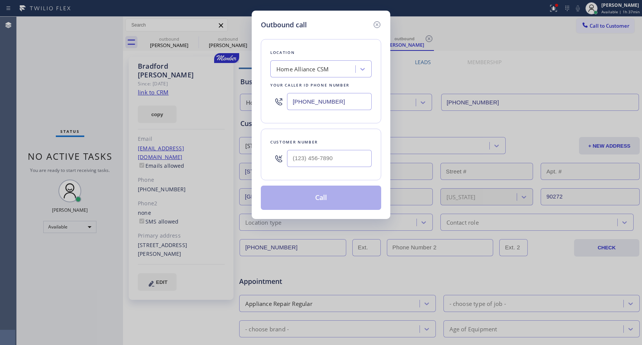
type input "[PHONE_NUMBER]"
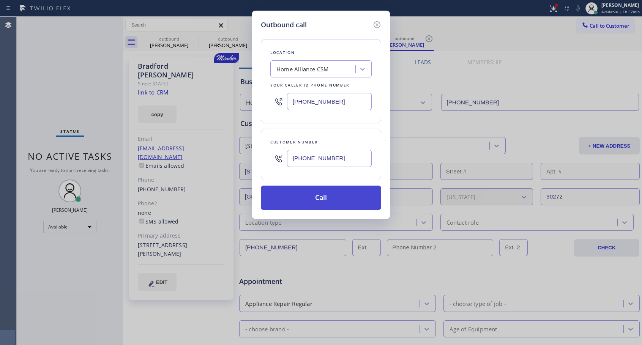
click at [327, 200] on button "Call" at bounding box center [321, 198] width 120 height 24
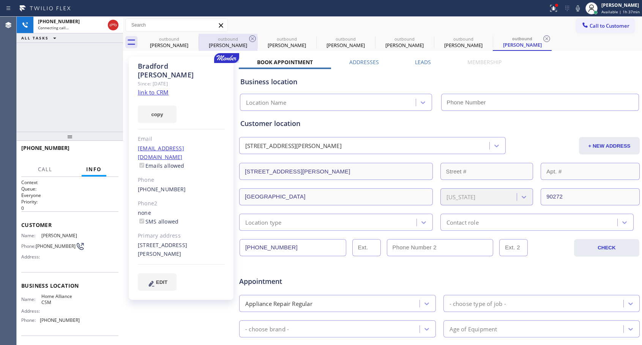
type input "[PHONE_NUMBER]"
click at [94, 151] on span "HANG UP" at bounding box center [100, 151] width 23 height 5
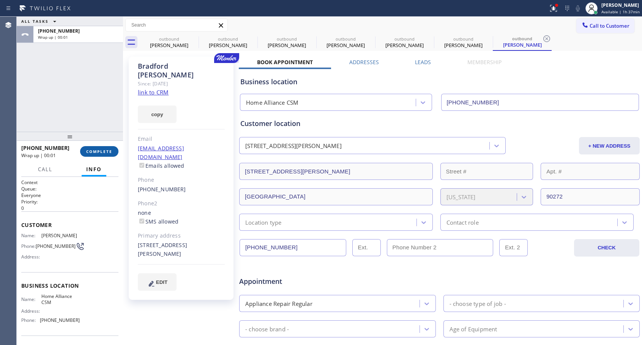
click at [94, 151] on span "COMPLETE" at bounding box center [99, 151] width 26 height 5
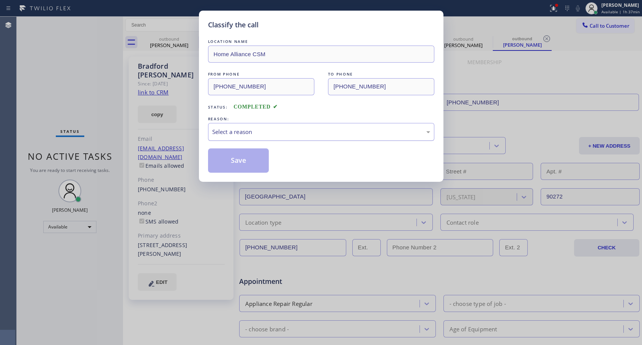
click at [297, 126] on div "Select a reason" at bounding box center [321, 132] width 226 height 18
click at [258, 163] on button "Save" at bounding box center [238, 160] width 61 height 24
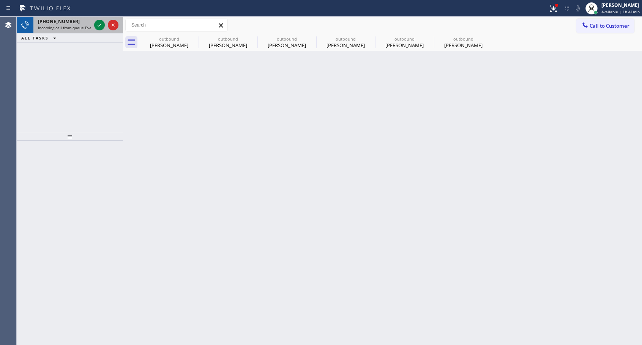
click at [64, 23] on span "[PHONE_NUMBER]" at bounding box center [59, 21] width 42 height 6
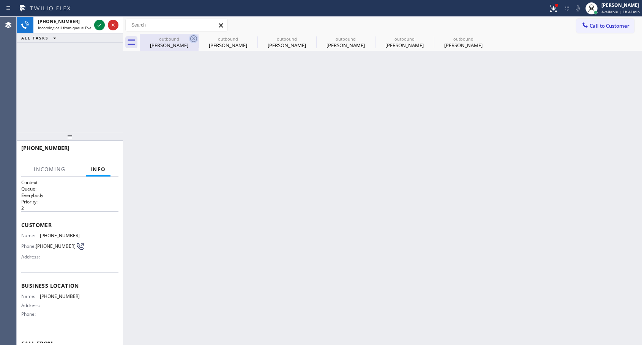
click at [192, 37] on icon at bounding box center [193, 38] width 9 height 9
click at [0, 0] on icon at bounding box center [0, 0] width 0 height 0
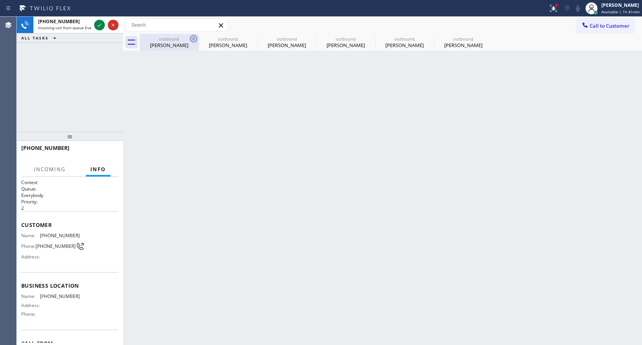
click at [0, 0] on icon at bounding box center [0, 0] width 0 height 0
click at [192, 37] on div "outbound [PERSON_NAME] outbound [PERSON_NAME] outbound Wilson Bourgolly outboun…" at bounding box center [391, 42] width 502 height 17
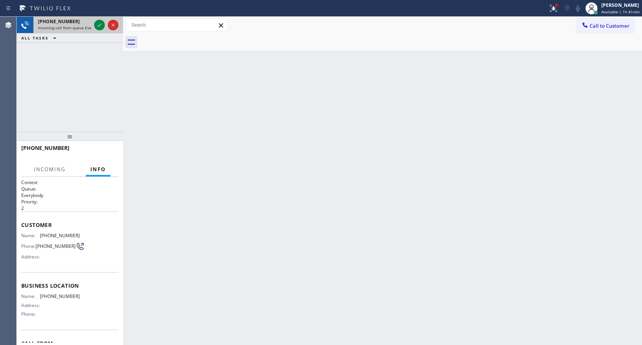
click at [69, 25] on div "[PHONE_NUMBER] Incoming call from queue Everybody" at bounding box center [62, 25] width 59 height 17
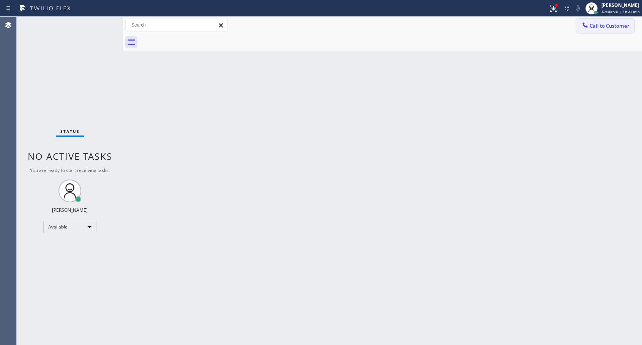
click at [607, 27] on span "Call to Customer" at bounding box center [609, 25] width 40 height 7
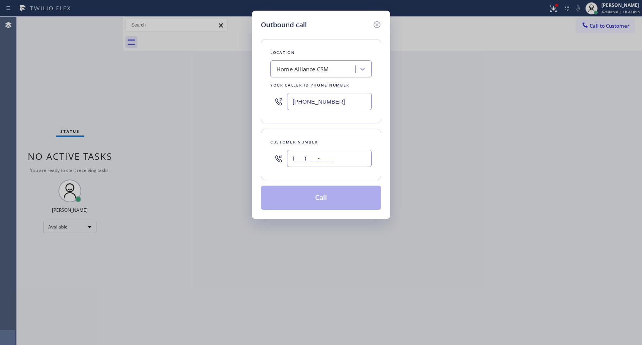
click at [297, 154] on input "(___) ___-____" at bounding box center [329, 158] width 85 height 17
paste input "650) 336-3355"
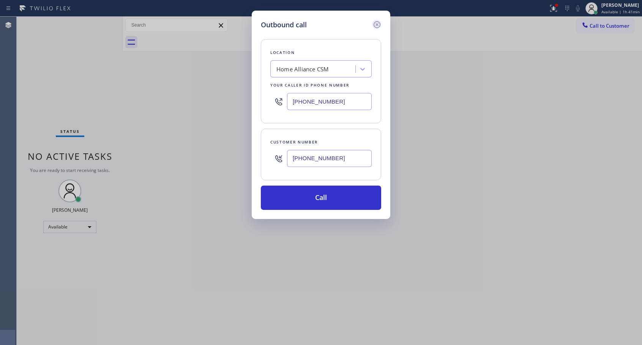
type input "[PHONE_NUMBER]"
click at [345, 198] on button "Call" at bounding box center [321, 198] width 120 height 24
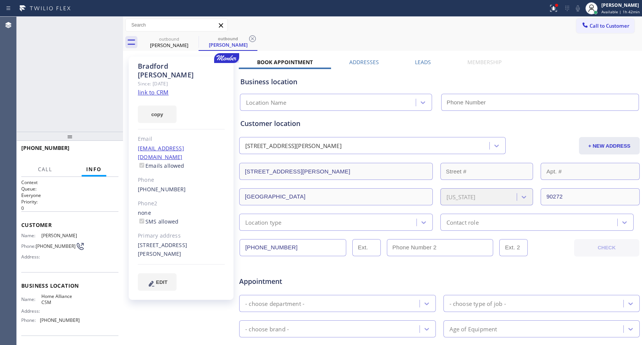
type input "[PHONE_NUMBER]"
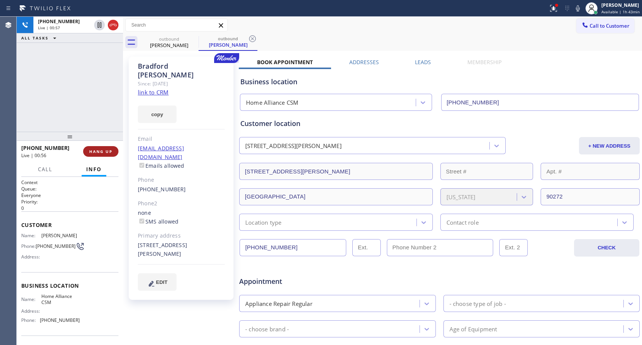
click at [100, 151] on span "HANG UP" at bounding box center [100, 151] width 23 height 5
click at [100, 151] on span "COMPLETE" at bounding box center [99, 151] width 26 height 5
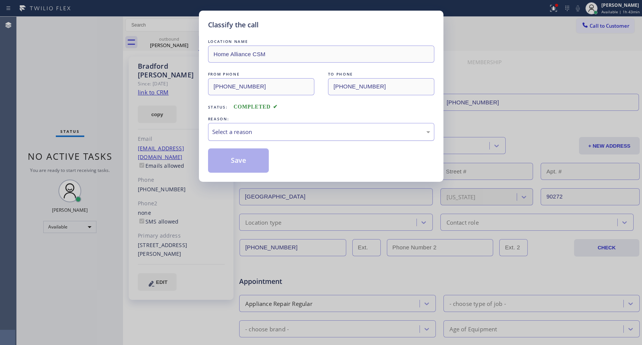
click at [326, 126] on div "Select a reason" at bounding box center [321, 132] width 226 height 18
click at [226, 158] on button "Save" at bounding box center [238, 160] width 61 height 24
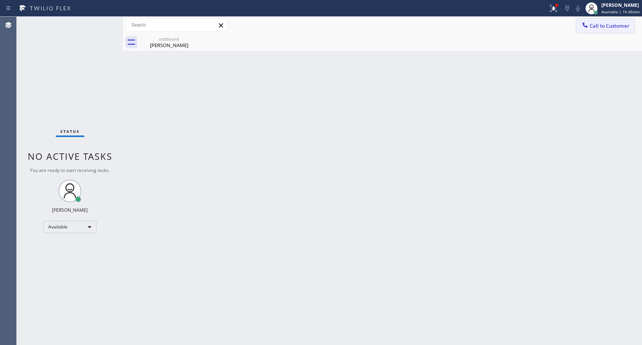
click at [604, 27] on span "Call to Customer" at bounding box center [609, 25] width 40 height 7
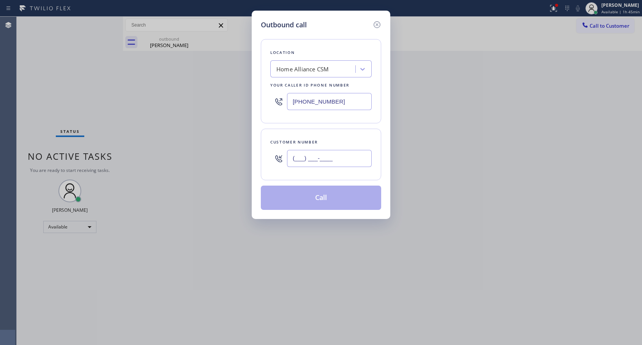
click at [365, 154] on input "(___) ___-____" at bounding box center [329, 158] width 85 height 17
paste input "949) 943-0255"
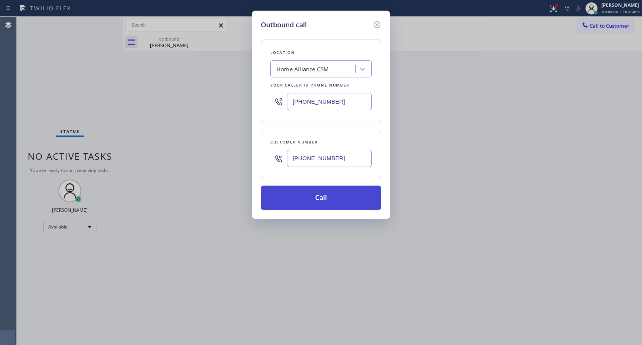
type input "[PHONE_NUMBER]"
click at [317, 200] on button "Call" at bounding box center [321, 198] width 120 height 24
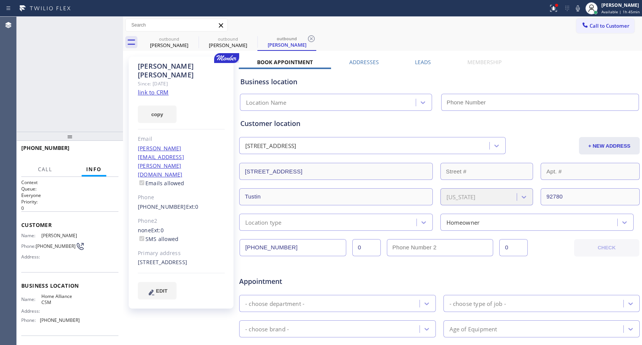
type input "[PHONE_NUMBER]"
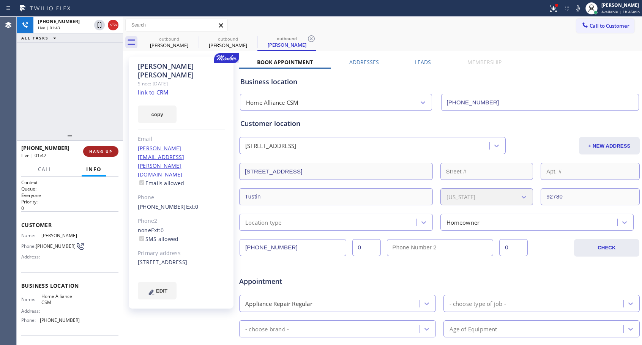
click at [92, 152] on span "HANG UP" at bounding box center [100, 151] width 23 height 5
click at [92, 152] on span "COMPLETE" at bounding box center [99, 151] width 26 height 5
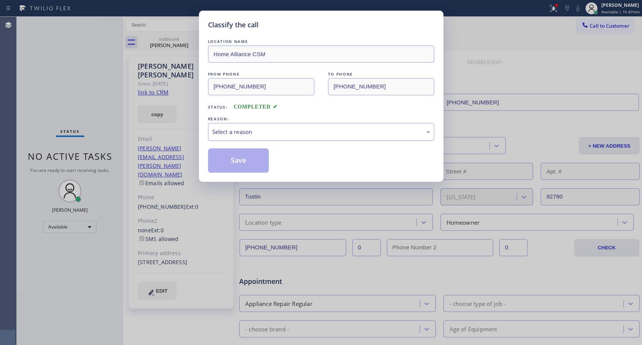
click at [236, 132] on div "Select a reason" at bounding box center [321, 132] width 218 height 9
drag, startPoint x: 239, startPoint y: 162, endPoint x: 324, endPoint y: 7, distance: 177.1
click at [240, 161] on button "Save" at bounding box center [238, 160] width 61 height 24
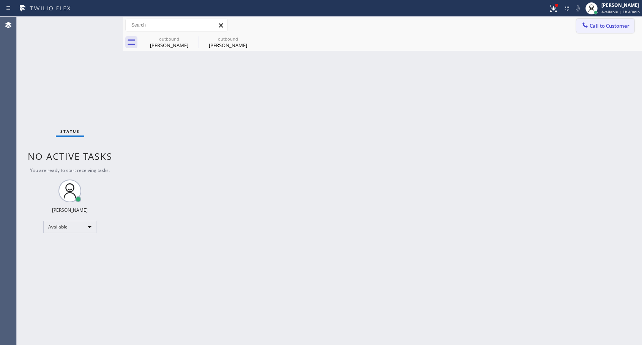
click at [614, 29] on span "Call to Customer" at bounding box center [609, 25] width 40 height 7
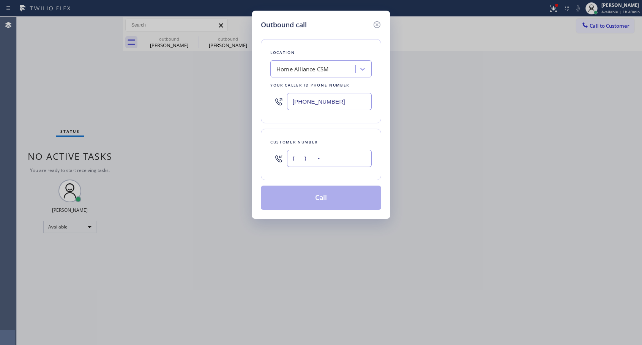
click at [341, 160] on input "(___) ___-____" at bounding box center [329, 158] width 85 height 17
paste input "3107"
click at [300, 155] on input "(___) ___-3107" at bounding box center [329, 158] width 85 height 17
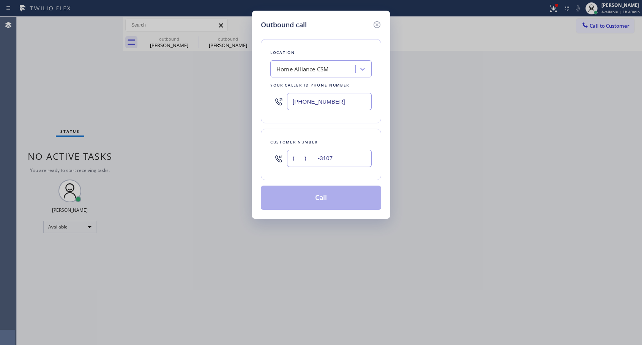
click at [300, 155] on input "(___) ___-3107" at bounding box center [329, 158] width 85 height 17
paste input "310) 739-0515"
type input "[PHONE_NUMBER]"
click at [314, 192] on button "Call" at bounding box center [321, 198] width 120 height 24
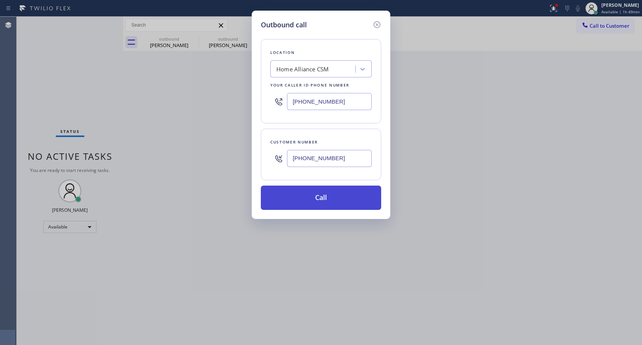
click at [314, 192] on button "Call" at bounding box center [321, 198] width 120 height 24
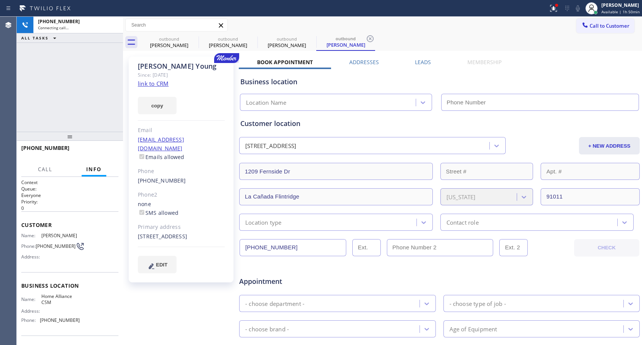
type input "[PHONE_NUMBER]"
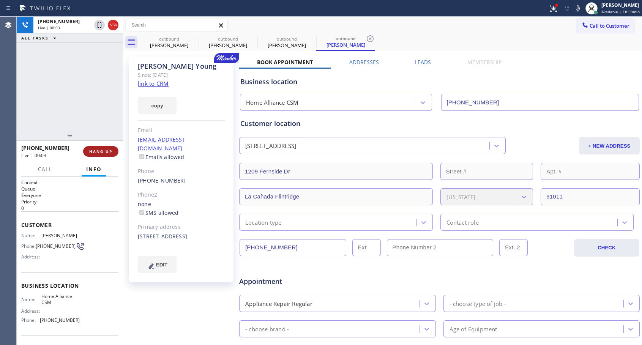
click at [106, 149] on span "HANG UP" at bounding box center [100, 151] width 23 height 5
click at [106, 149] on span "COMPLETE" at bounding box center [99, 151] width 26 height 5
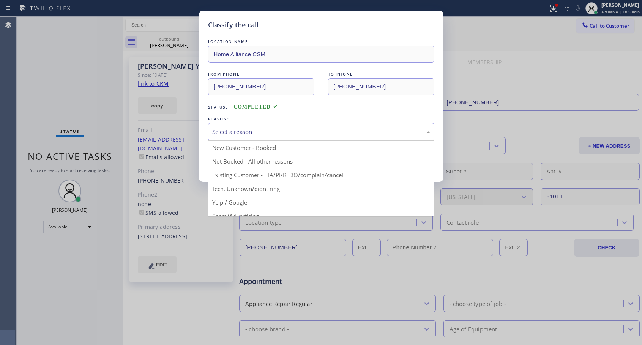
click at [284, 131] on div "Select a reason" at bounding box center [321, 132] width 218 height 9
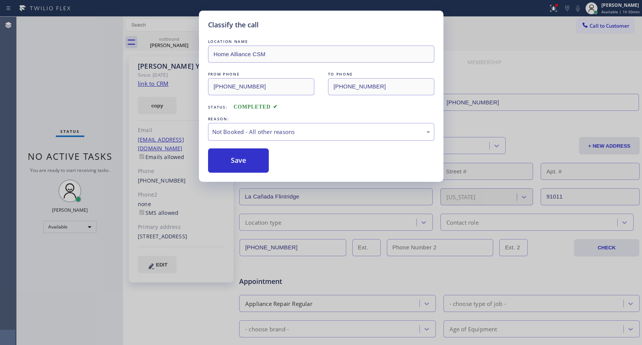
click at [239, 156] on button "Save" at bounding box center [238, 160] width 61 height 24
